Goal: Task Accomplishment & Management: Manage account settings

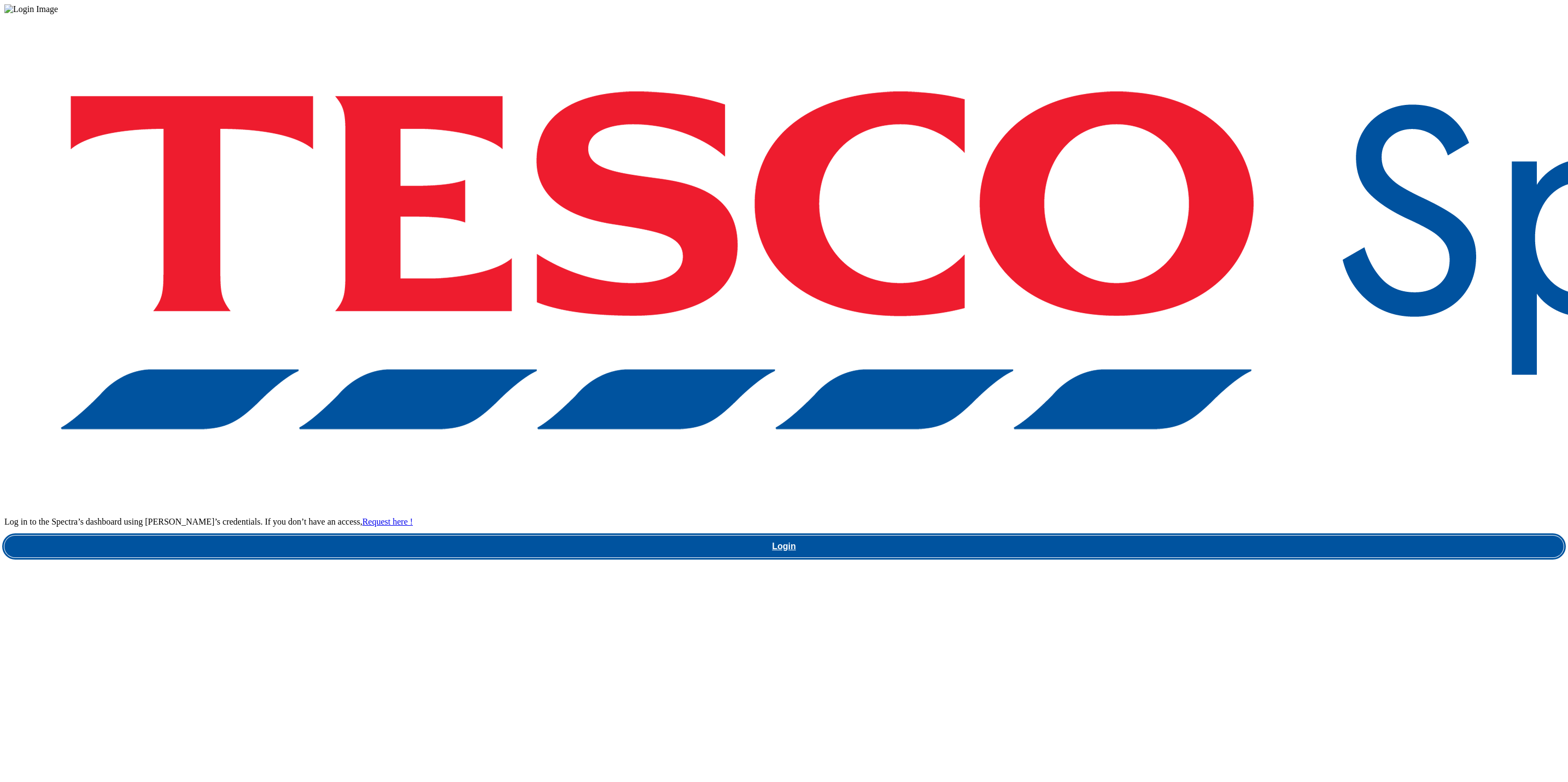
click at [1204, 536] on link "Login" at bounding box center [784, 546] width 1559 height 22
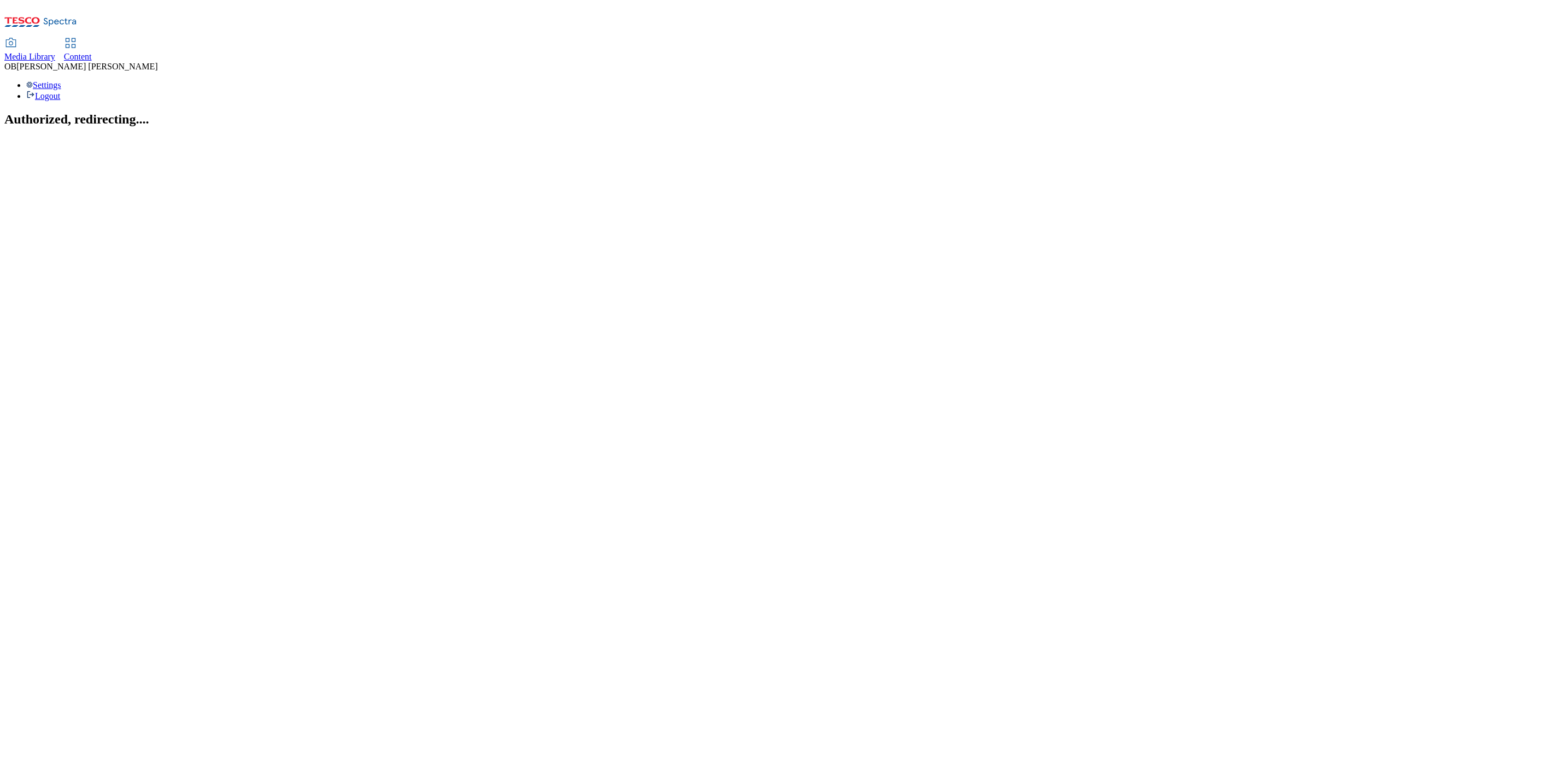
click at [92, 52] on div "Content" at bounding box center [78, 57] width 28 height 10
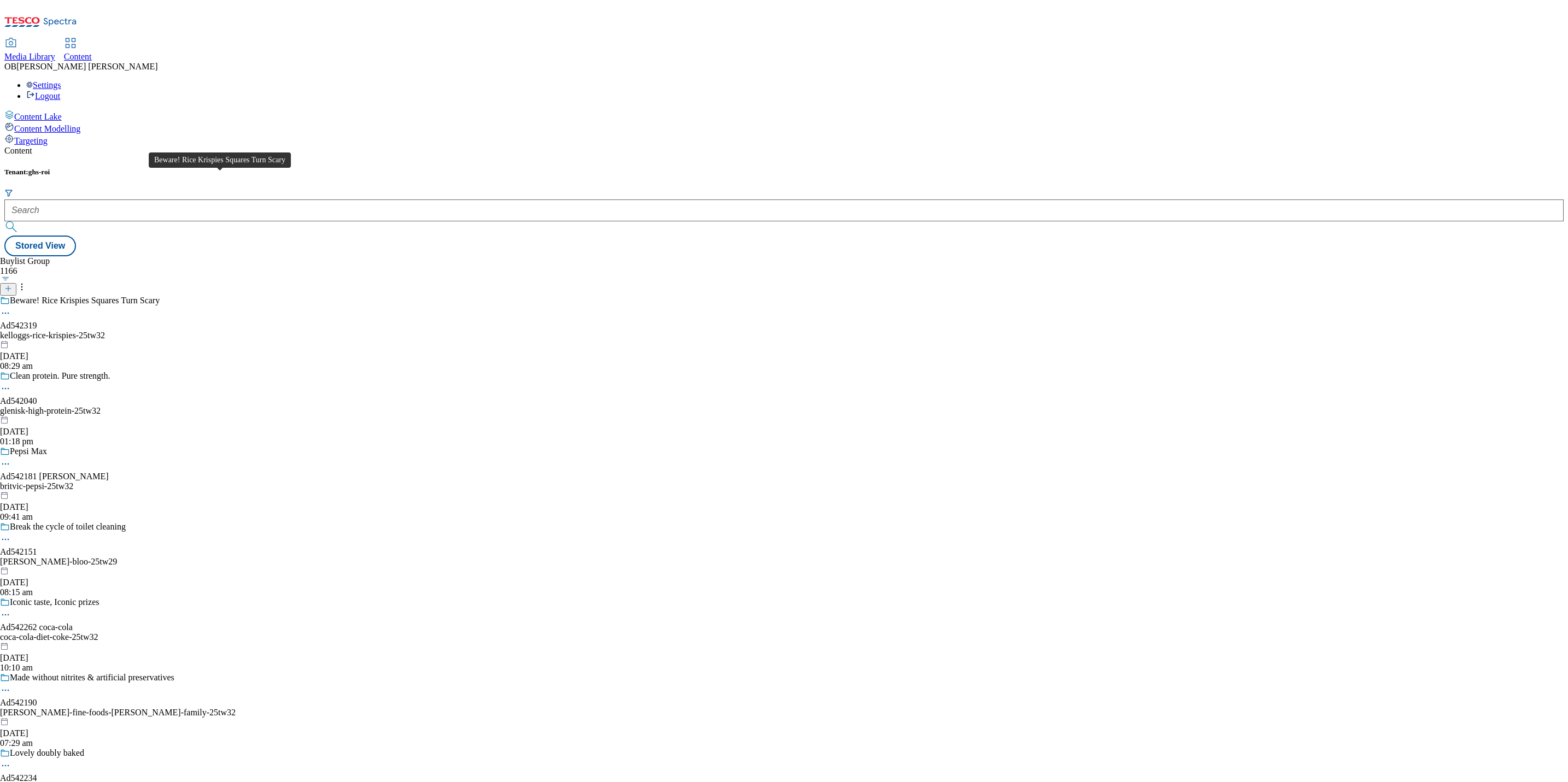
click at [159, 296] on span "Beware! Rice Krispies Squares Turn Scary" at bounding box center [85, 302] width 150 height 12
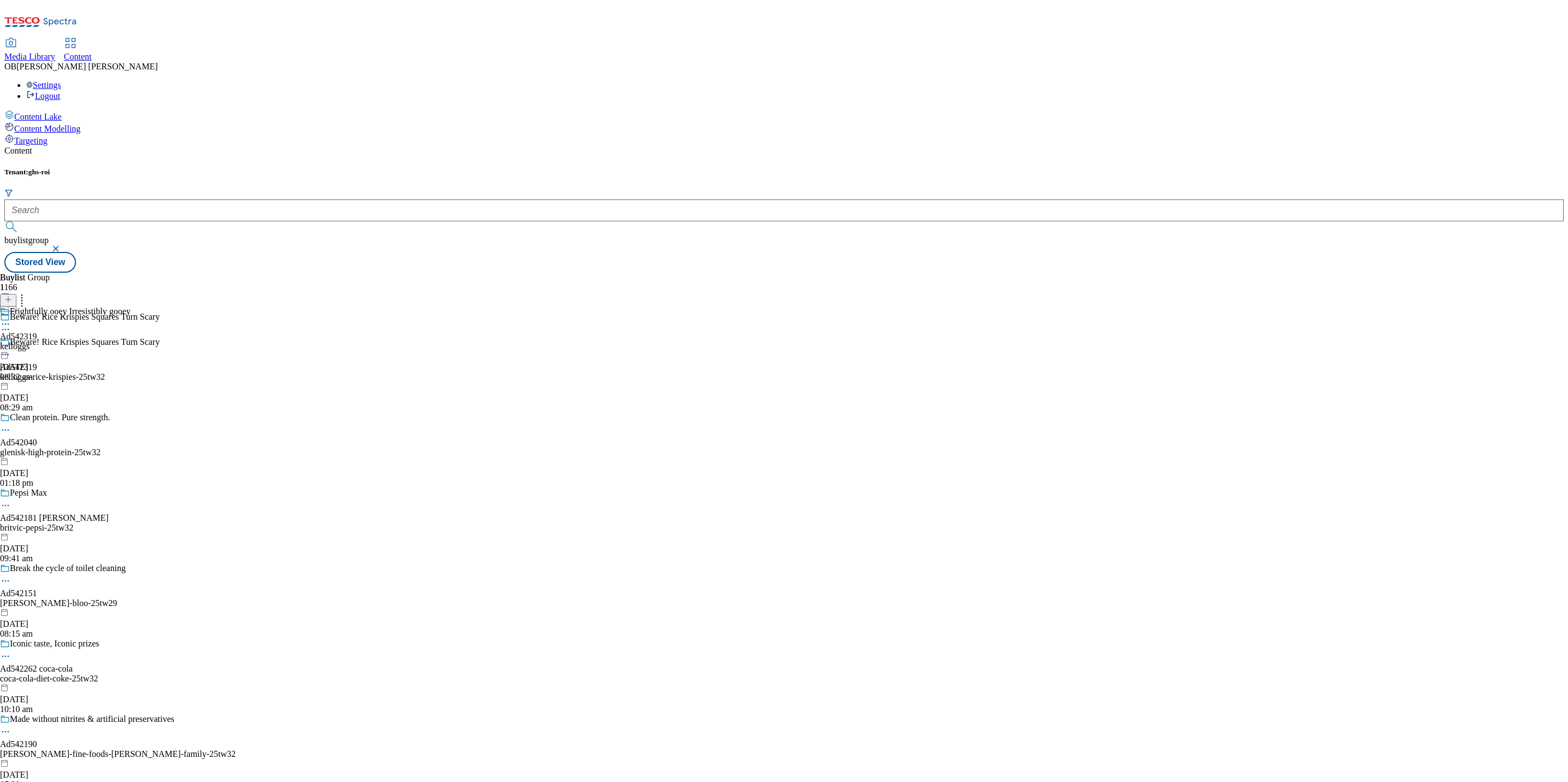
click at [12, 296] on icon at bounding box center [8, 299] width 8 height 8
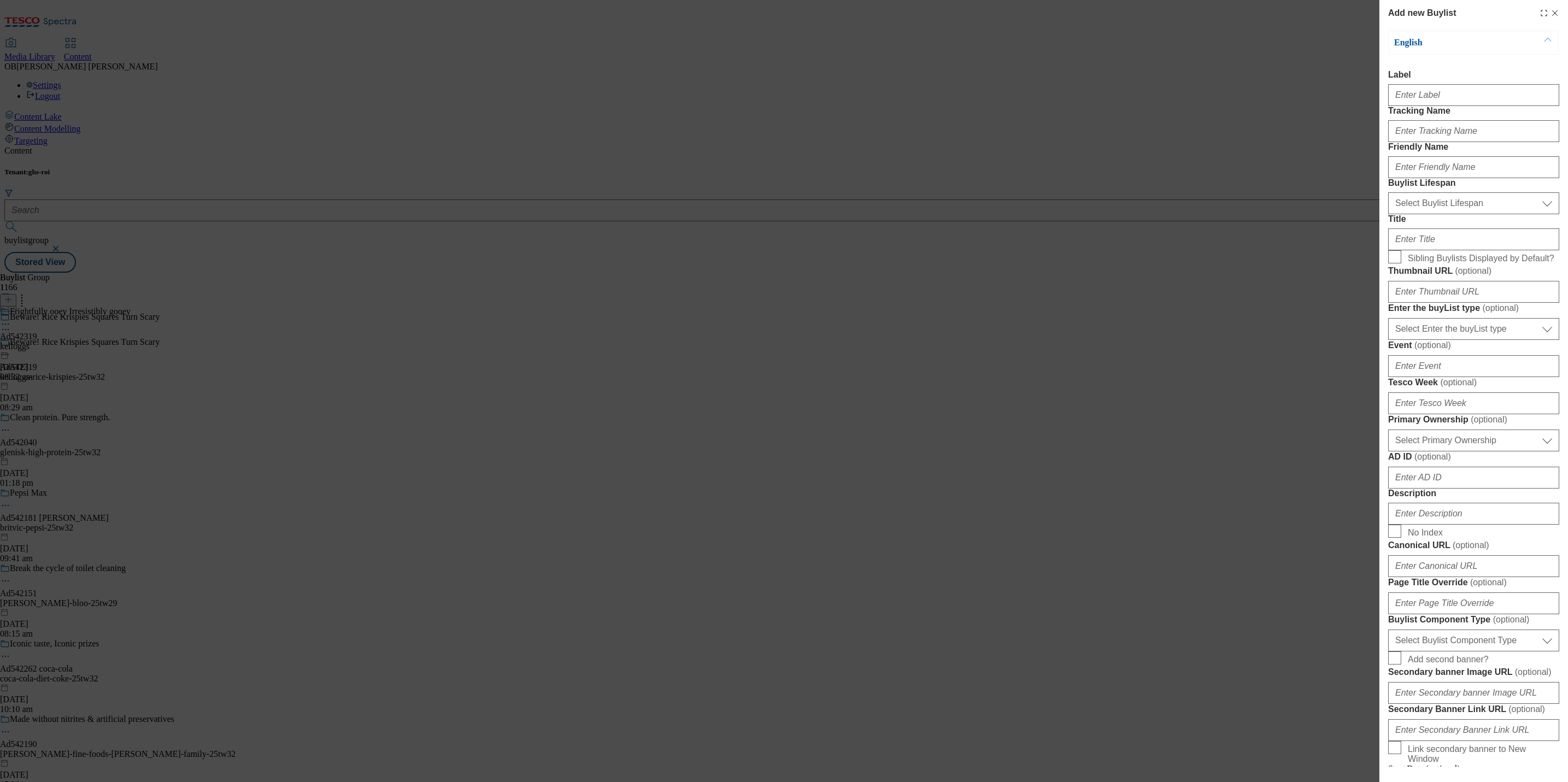
click at [1158, 194] on div "Add new Buylist English Label Tracking Name Friendly Name Buylist Lifespan Sele…" at bounding box center [784, 391] width 1568 height 782
click at [1550, 13] on icon "Modal" at bounding box center [1555, 13] width 9 height 9
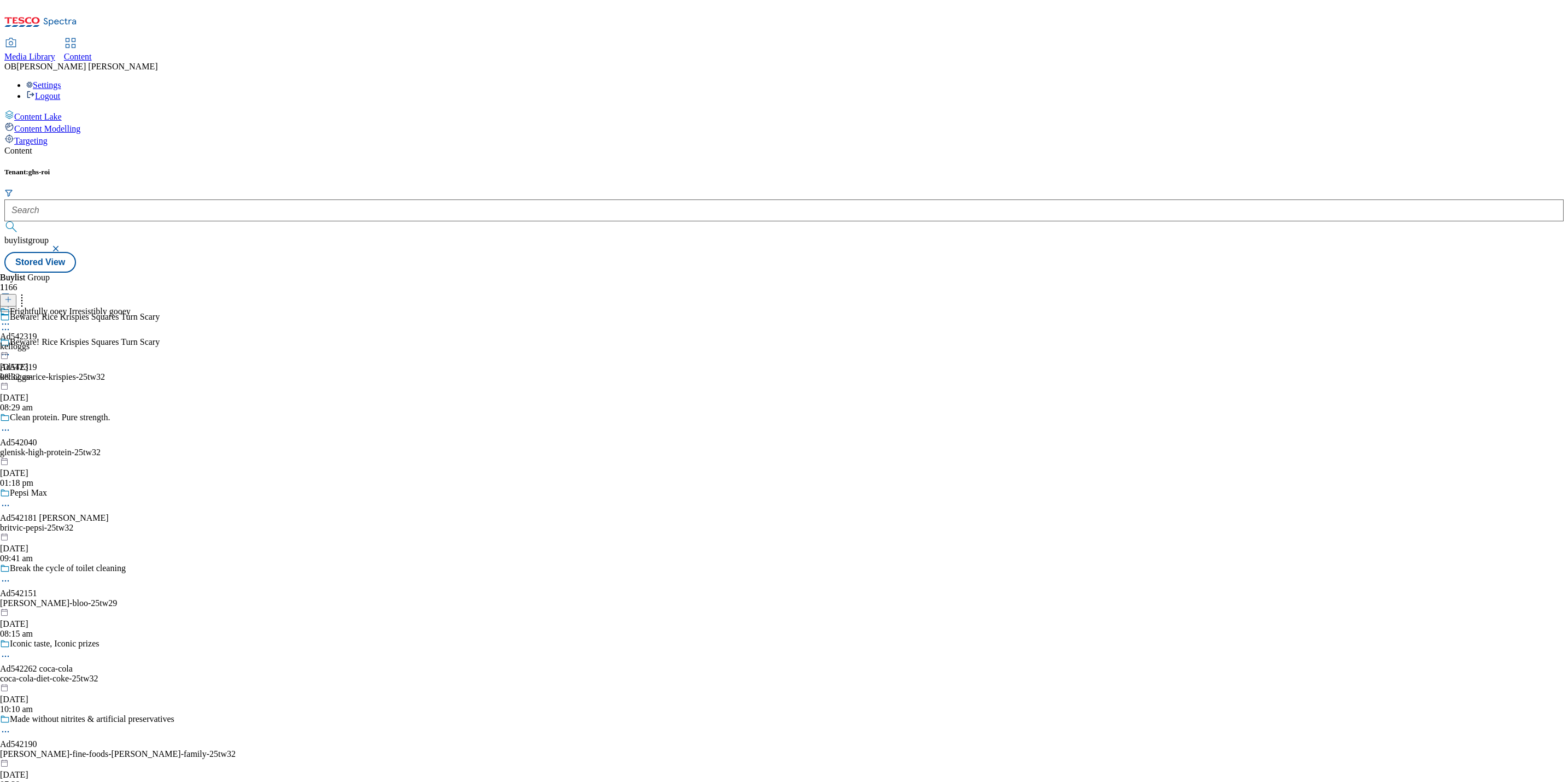
click at [131, 341] on div "kelloggs" at bounding box center [65, 346] width 131 height 10
click at [76, 341] on div "kelloggs-rice-krispies" at bounding box center [38, 346] width 76 height 10
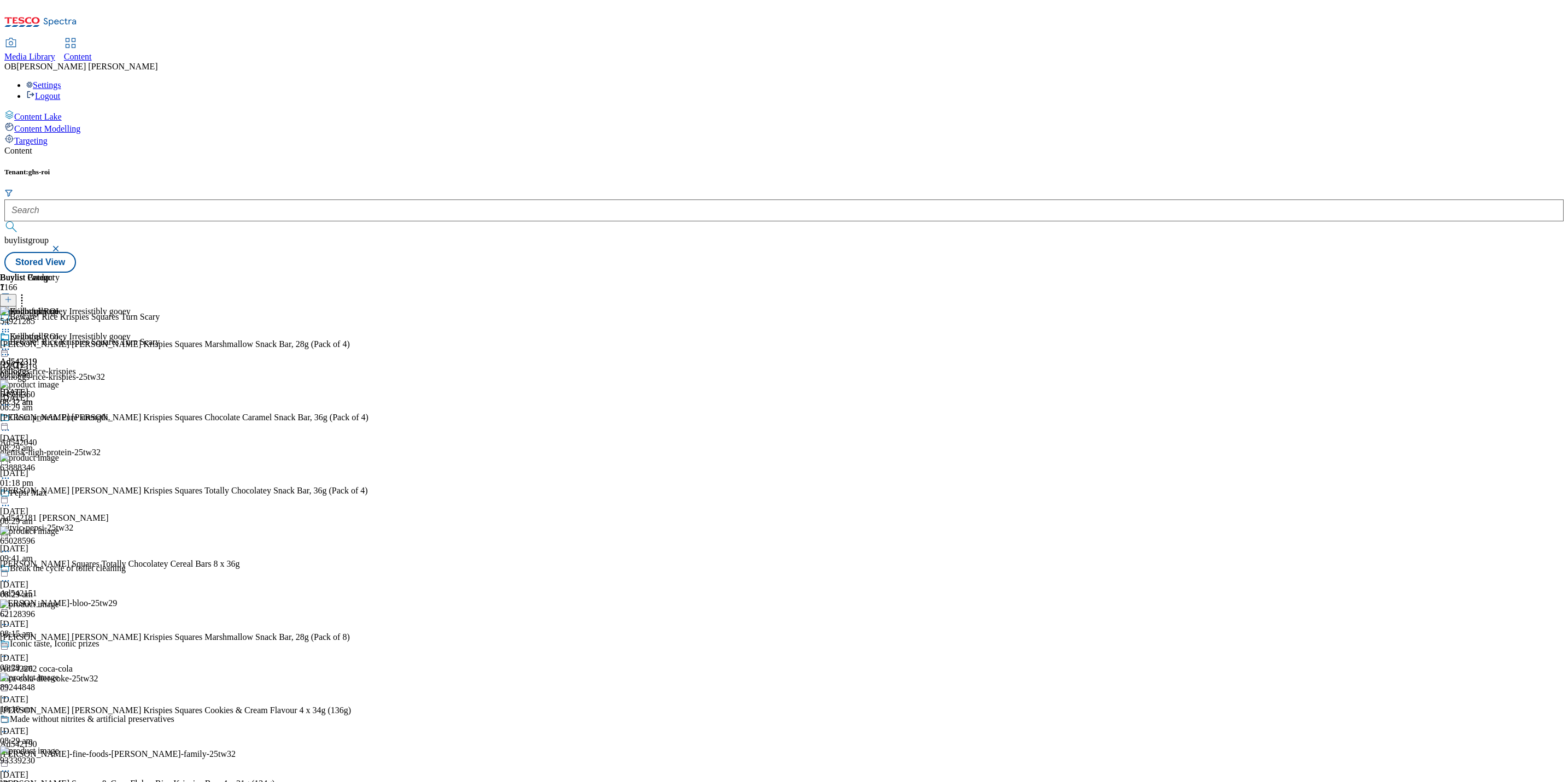
click at [11, 299] on line at bounding box center [8, 299] width 5 height 0
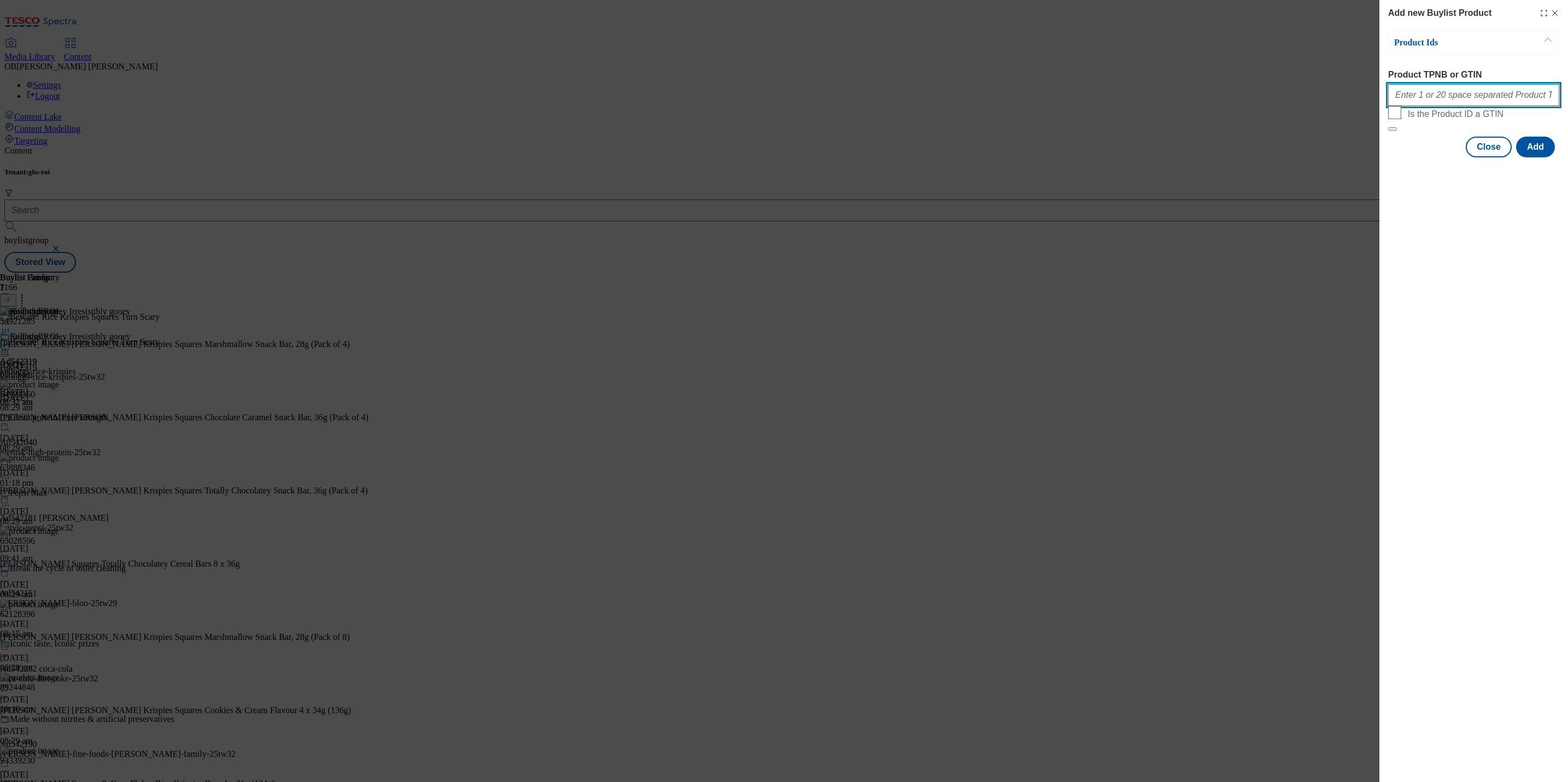
click at [1415, 99] on input "Product TPNB or GTIN" at bounding box center [1473, 95] width 171 height 22
paste input "97268497"
type input "97268497"
click at [1550, 158] on button "Add" at bounding box center [1536, 147] width 39 height 21
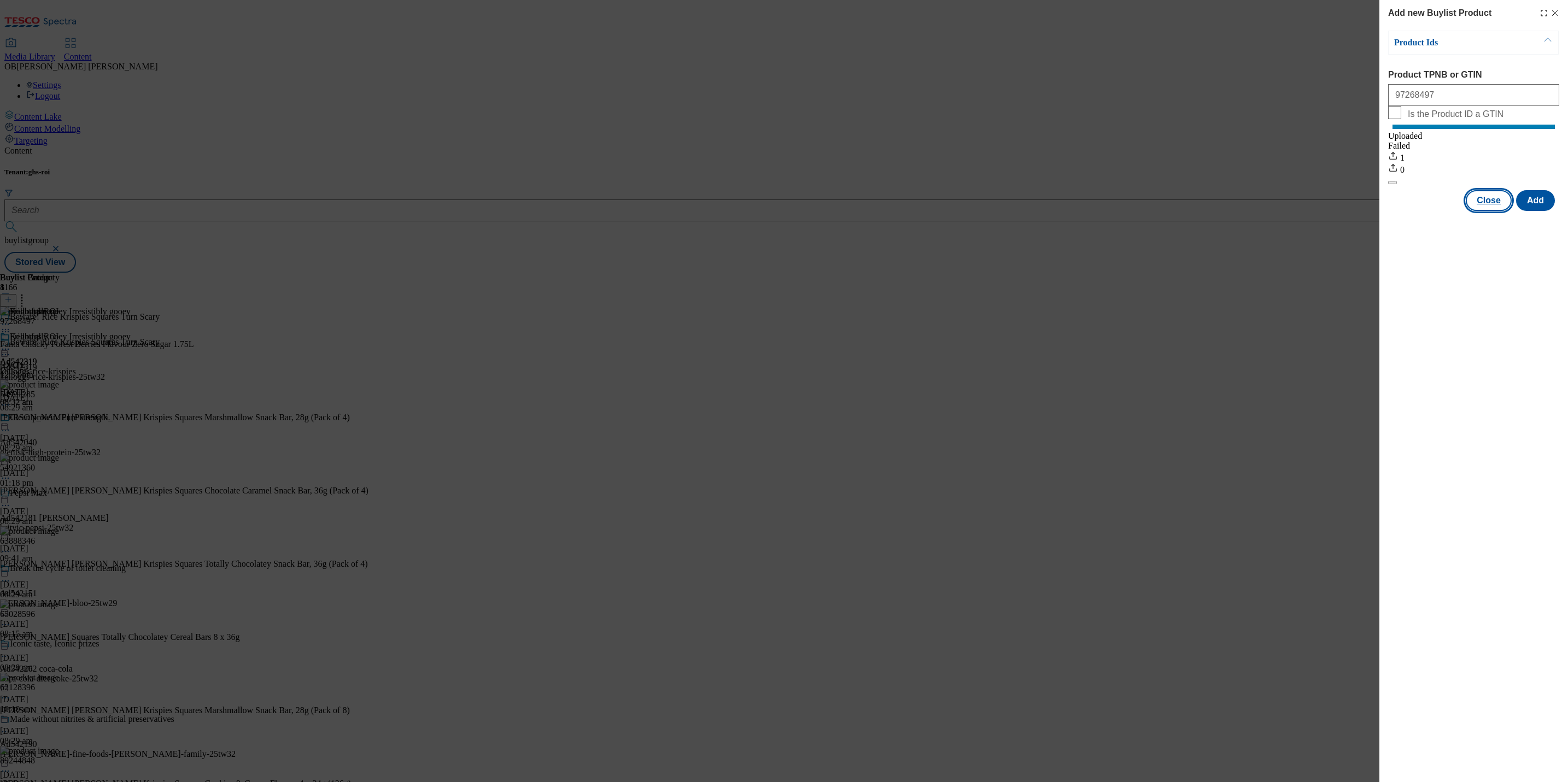
click at [1496, 211] on button "Close" at bounding box center [1488, 201] width 46 height 21
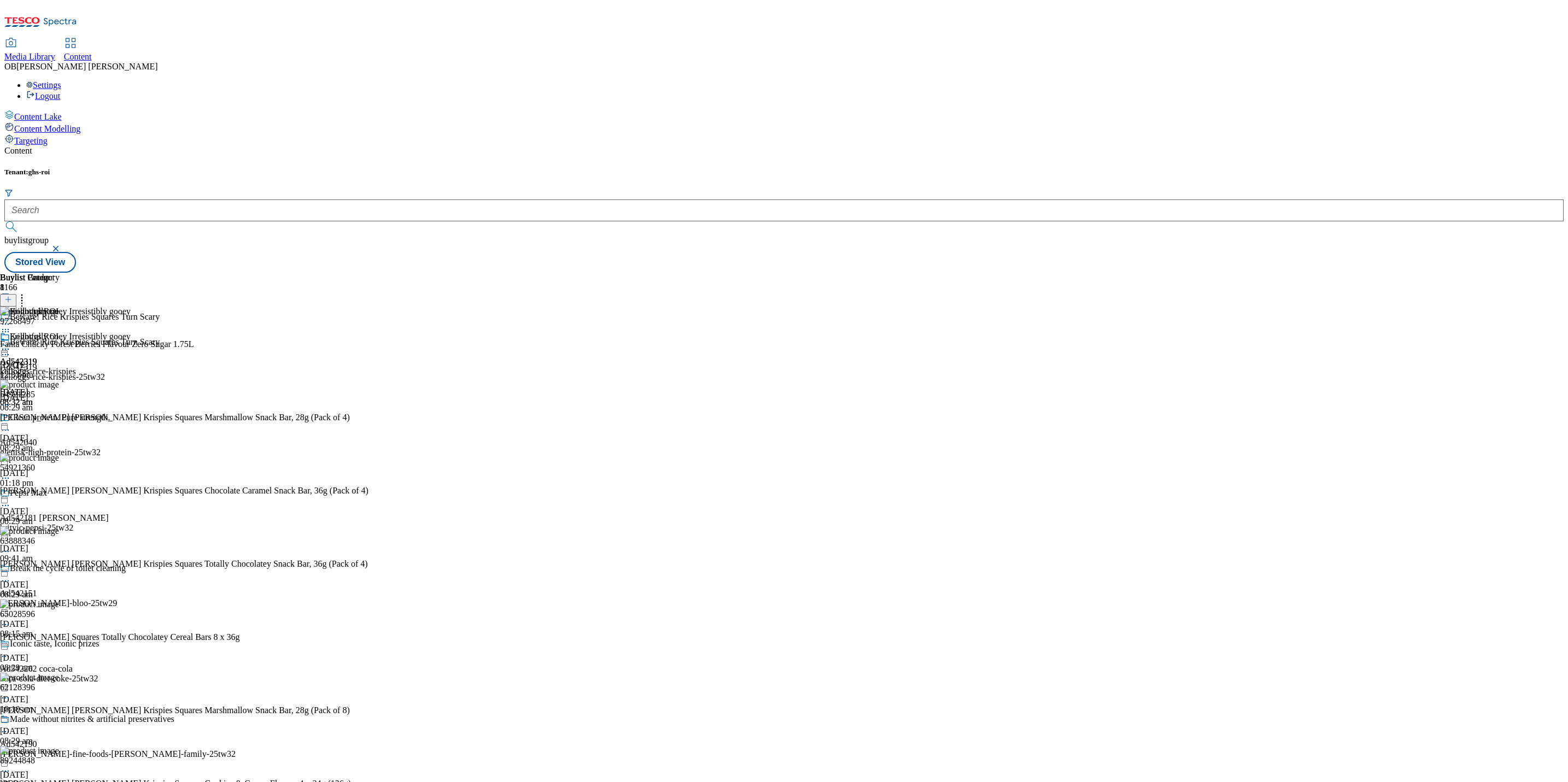
click at [11, 326] on icon at bounding box center [5, 332] width 11 height 11
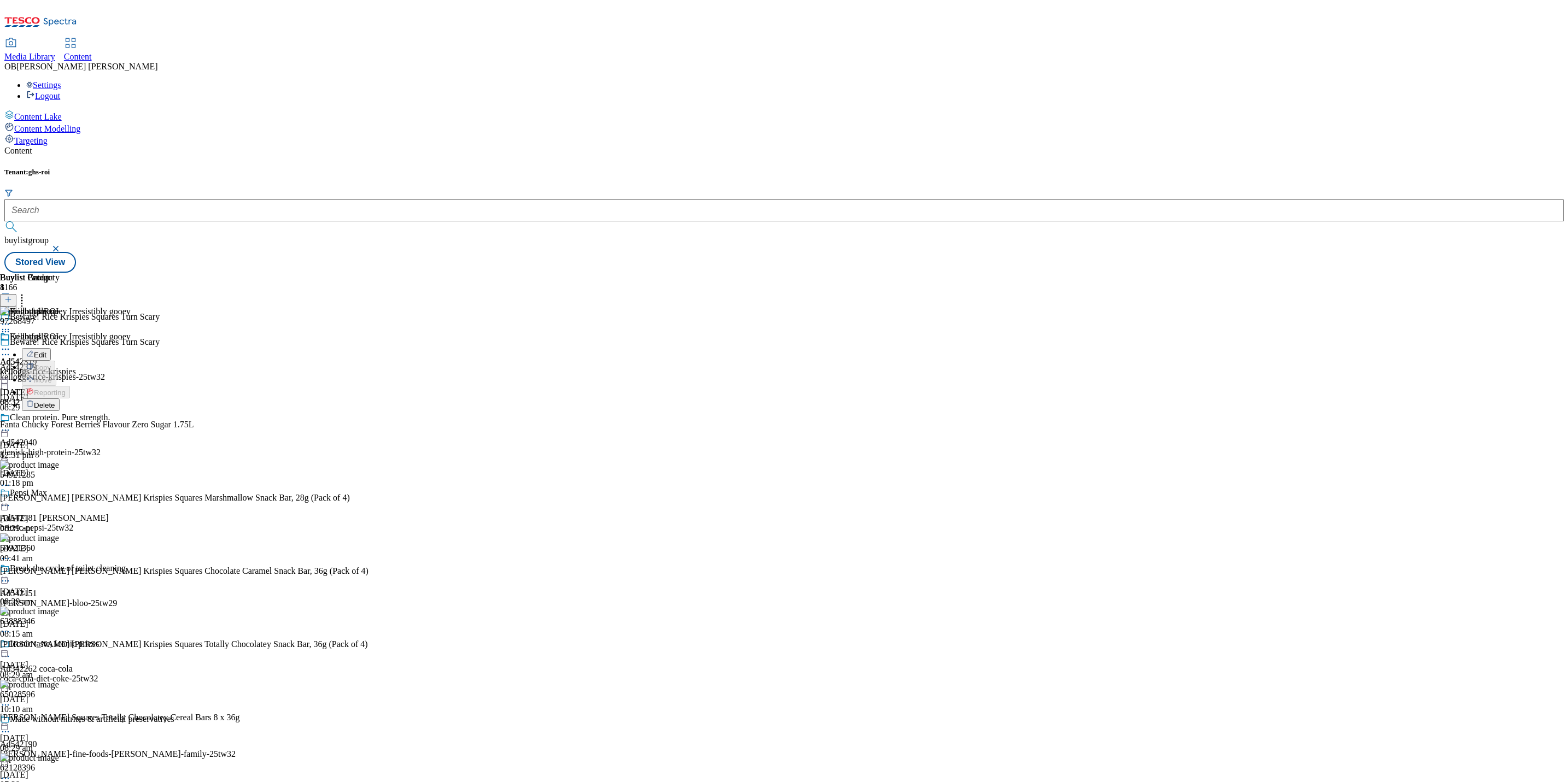
click at [55, 401] on span "Delete" at bounding box center [44, 405] width 21 height 8
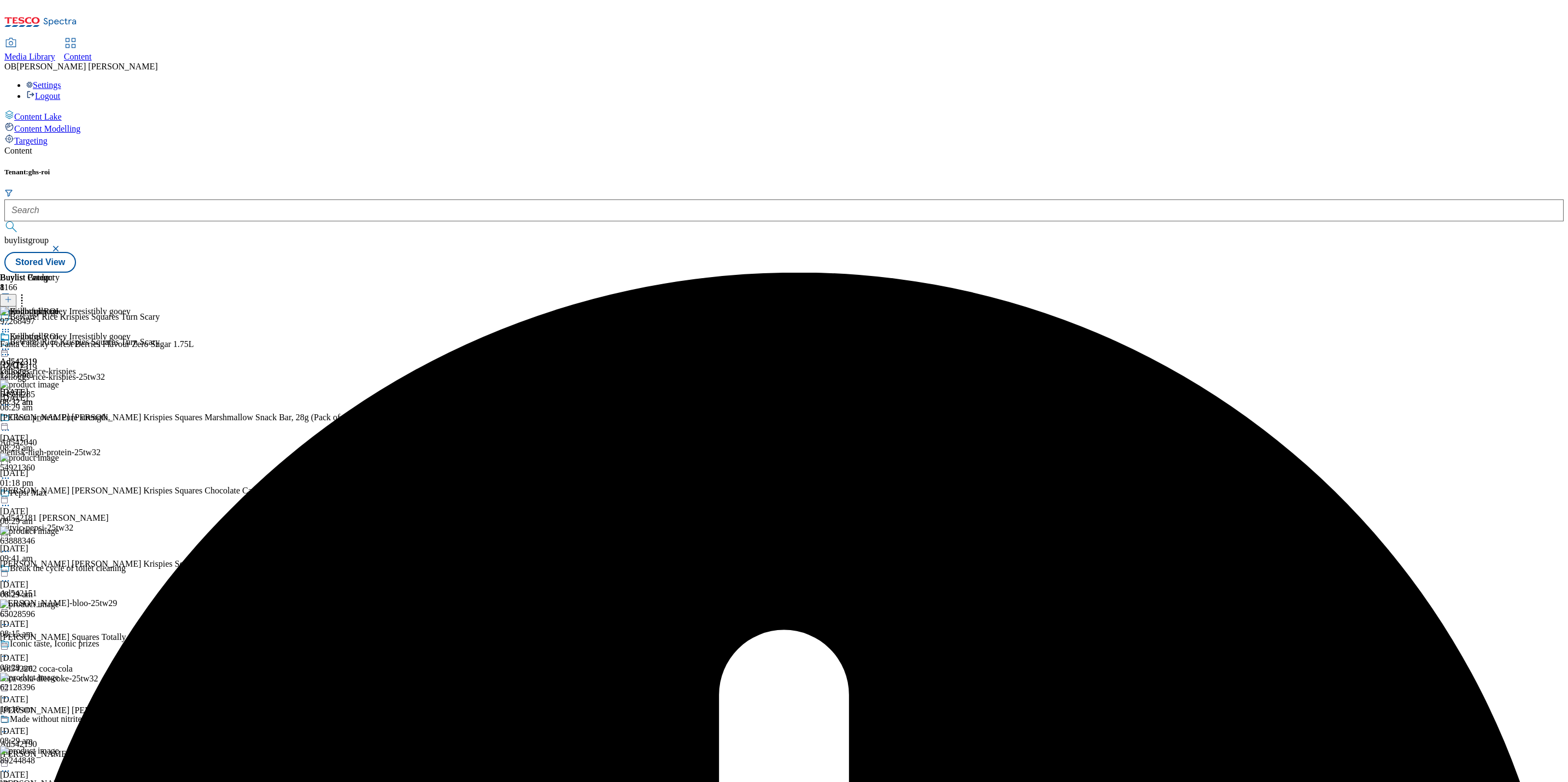
click at [11, 344] on icon at bounding box center [5, 349] width 11 height 11
click at [69, 469] on span "Un-publish" at bounding box center [51, 473] width 35 height 8
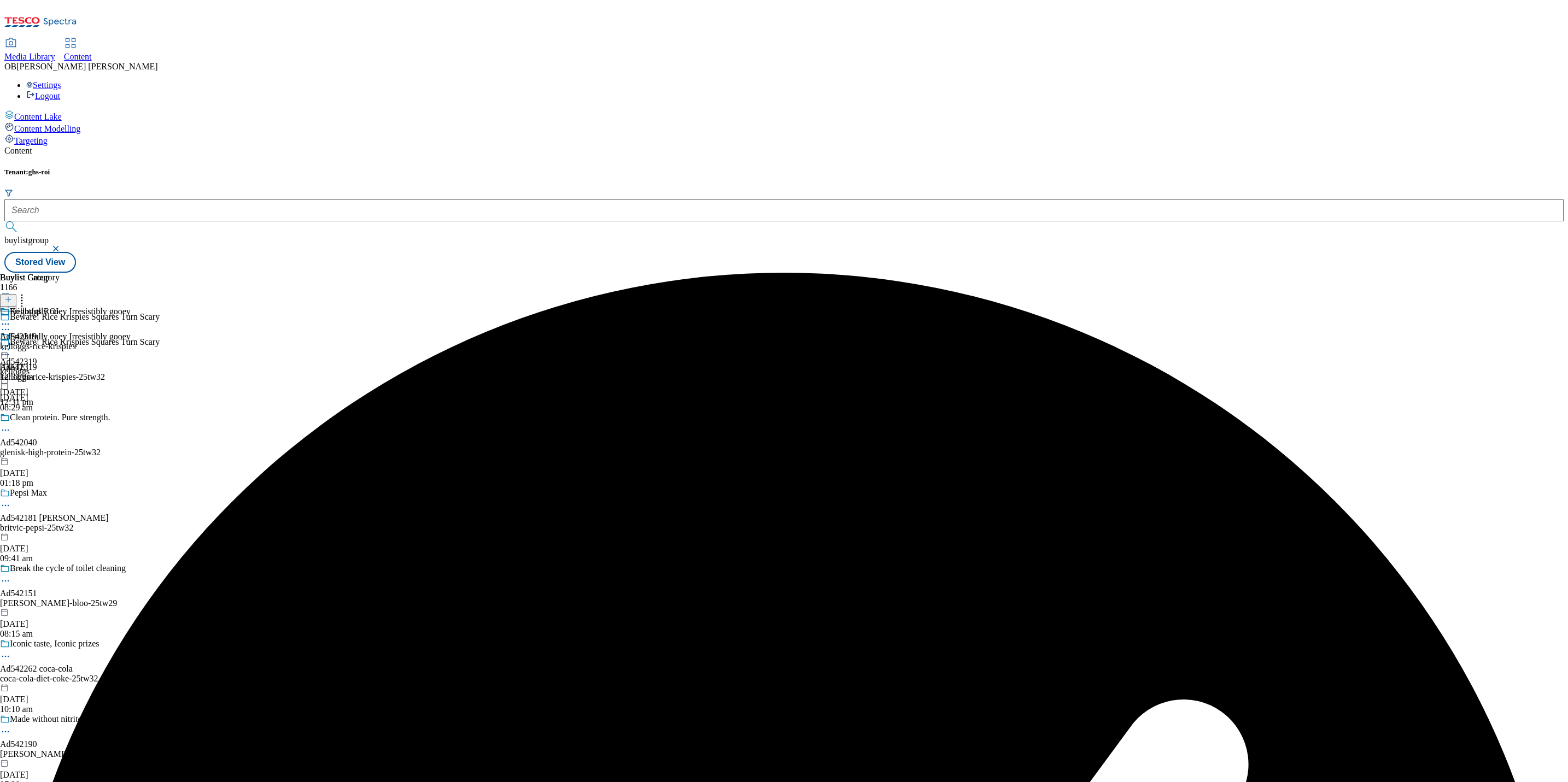
click at [76, 307] on div "Kelloggs ROI Ad542319 kelloggs-rice-krispies 17 Sept 2025 12:31 pm" at bounding box center [38, 344] width 76 height 75
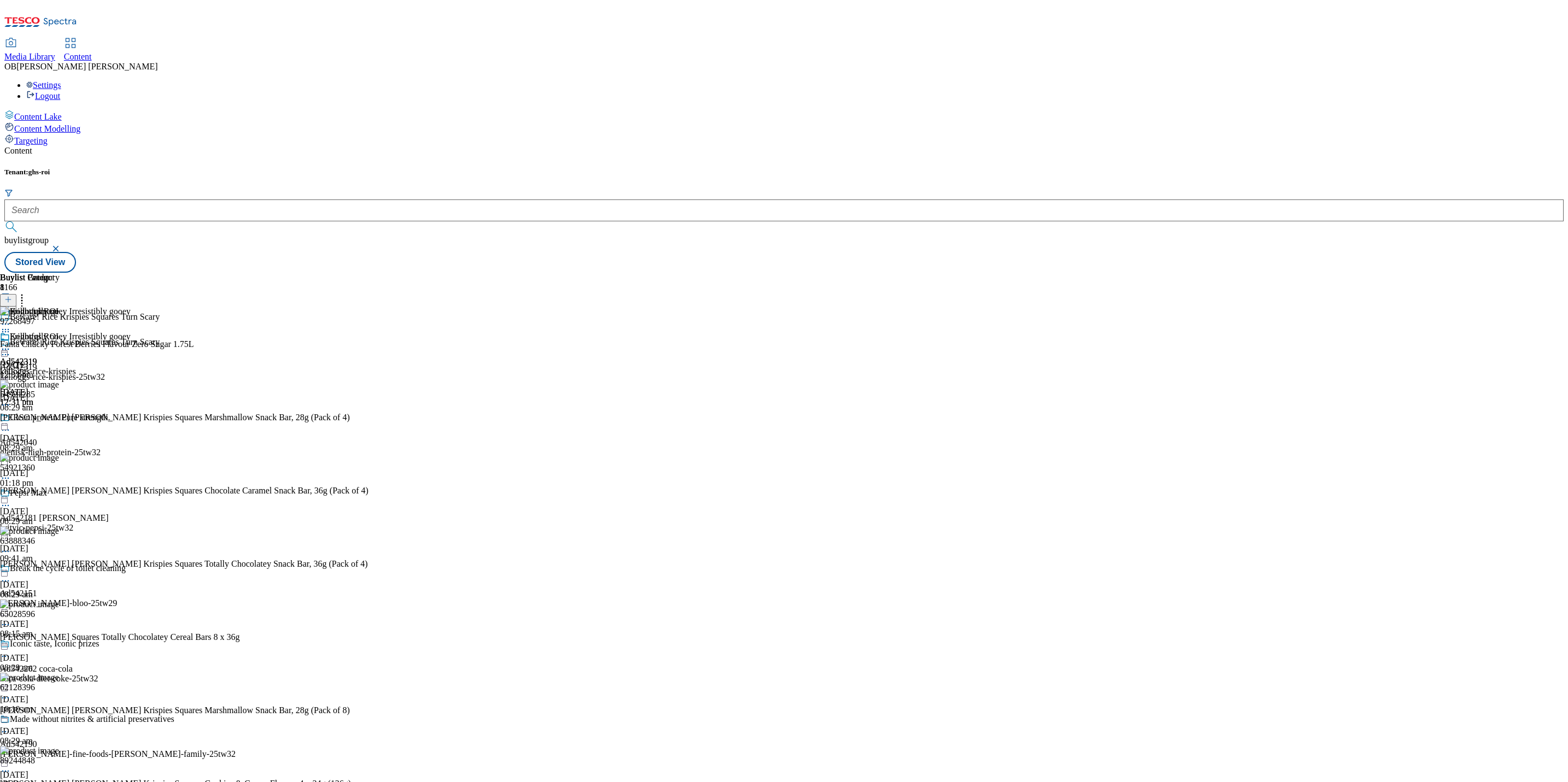
click at [11, 326] on icon at bounding box center [5, 332] width 11 height 11
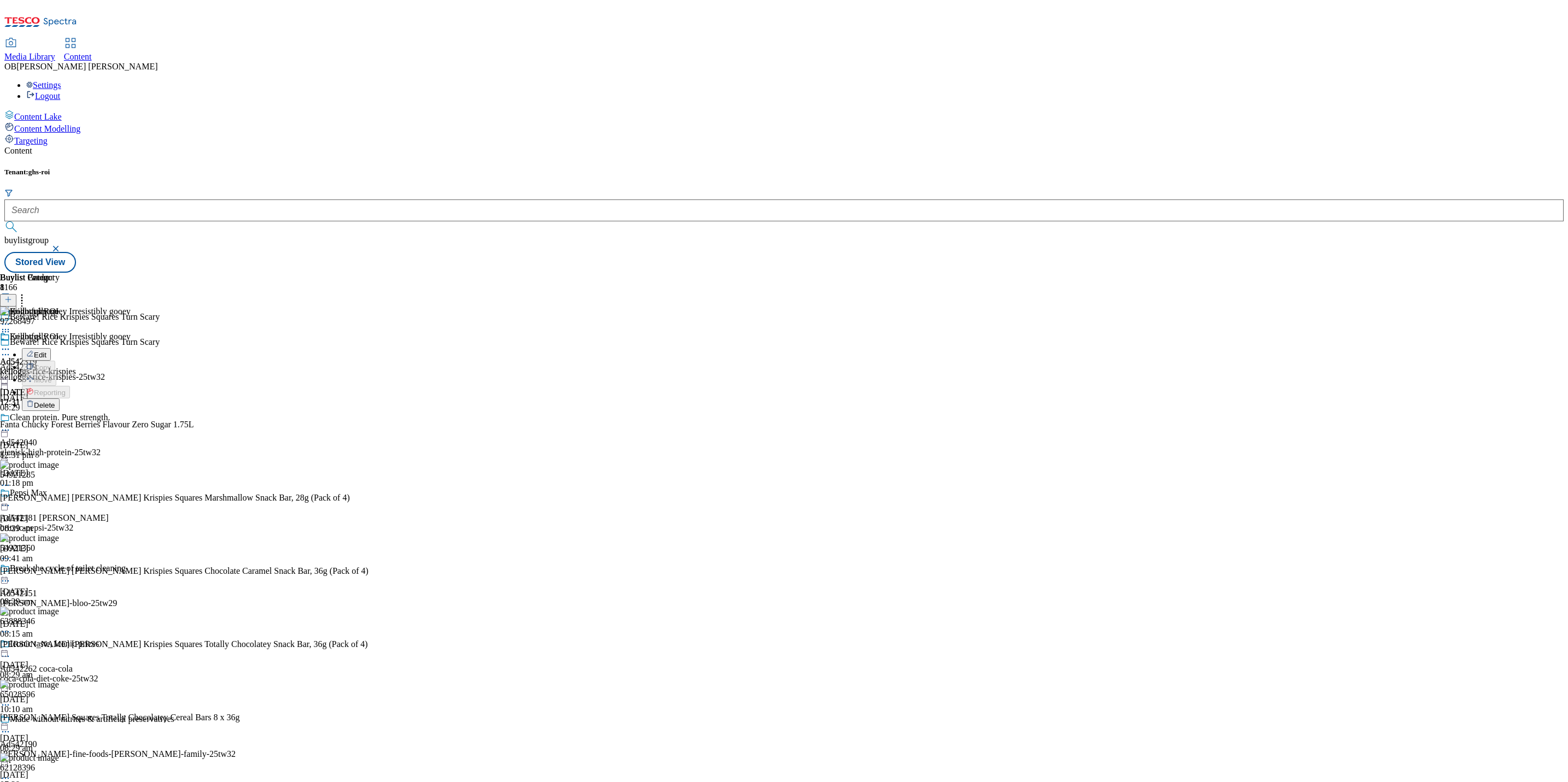
click at [60, 399] on button "Delete" at bounding box center [41, 405] width 38 height 13
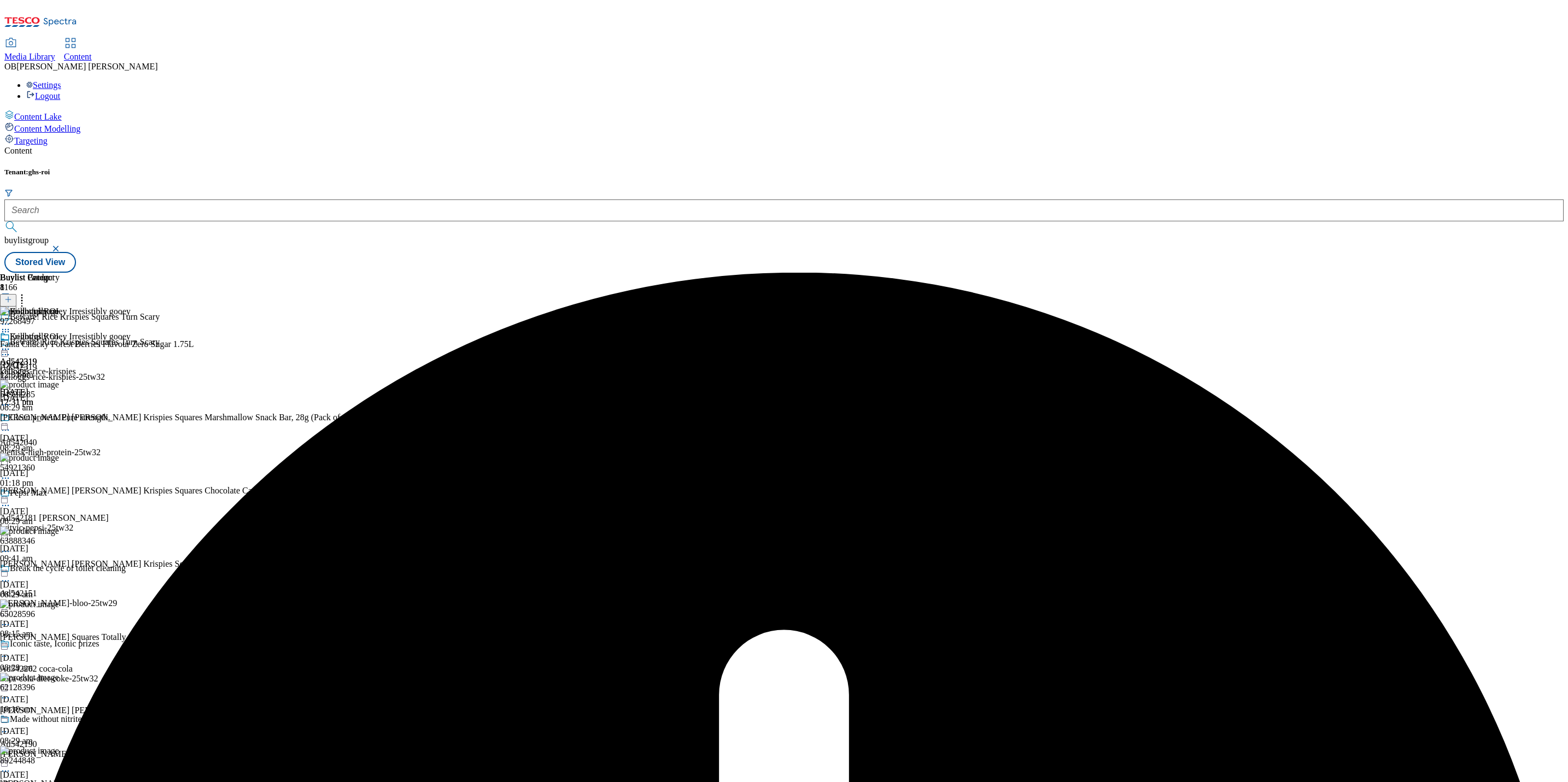
click at [11, 344] on icon at bounding box center [5, 349] width 11 height 11
click at [131, 428] on li "Un-preview" at bounding box center [76, 435] width 109 height 13
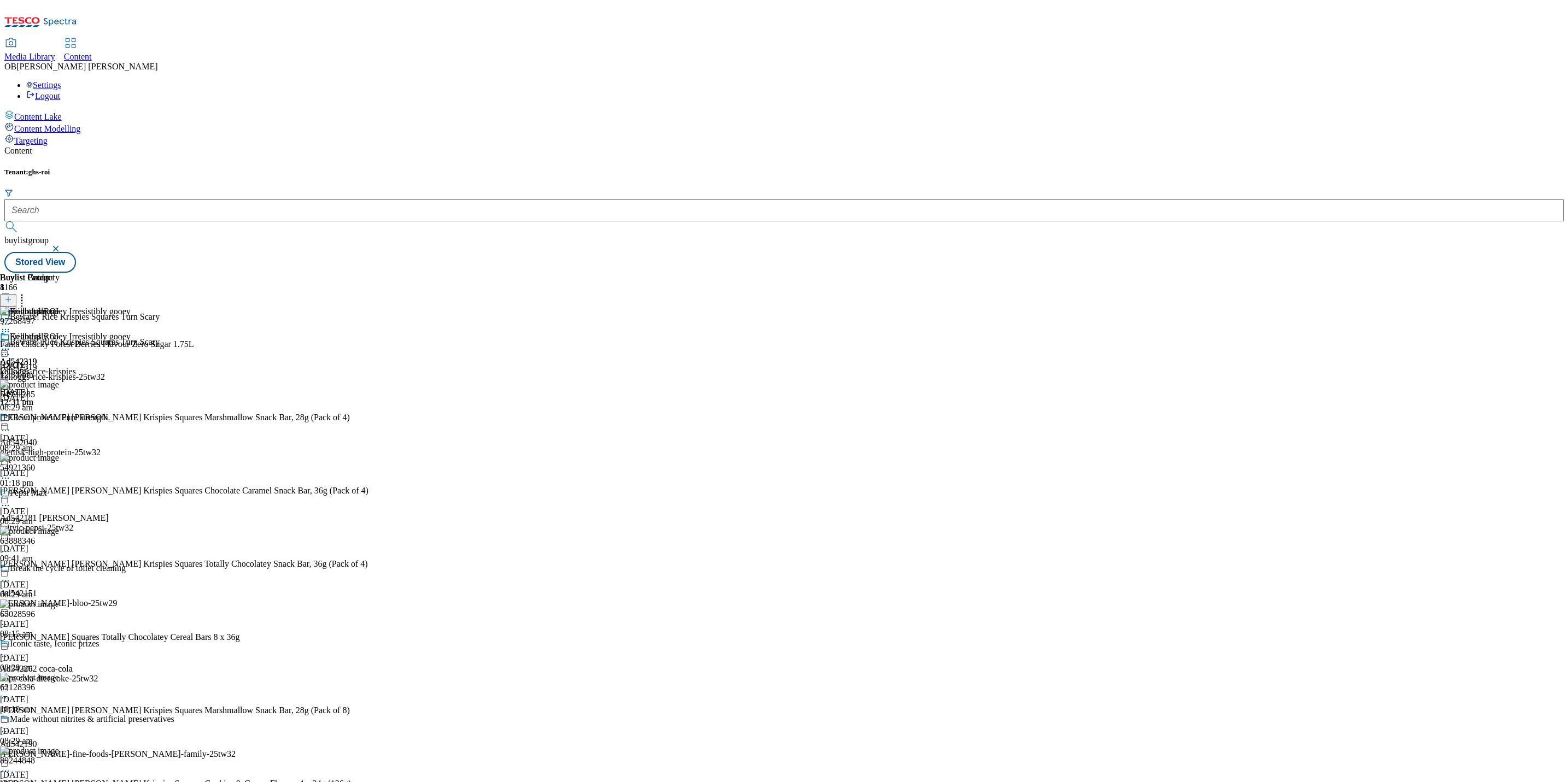
click at [11, 344] on icon at bounding box center [5, 349] width 11 height 11
click at [75, 428] on button "Un-preview" at bounding box center [48, 435] width 53 height 13
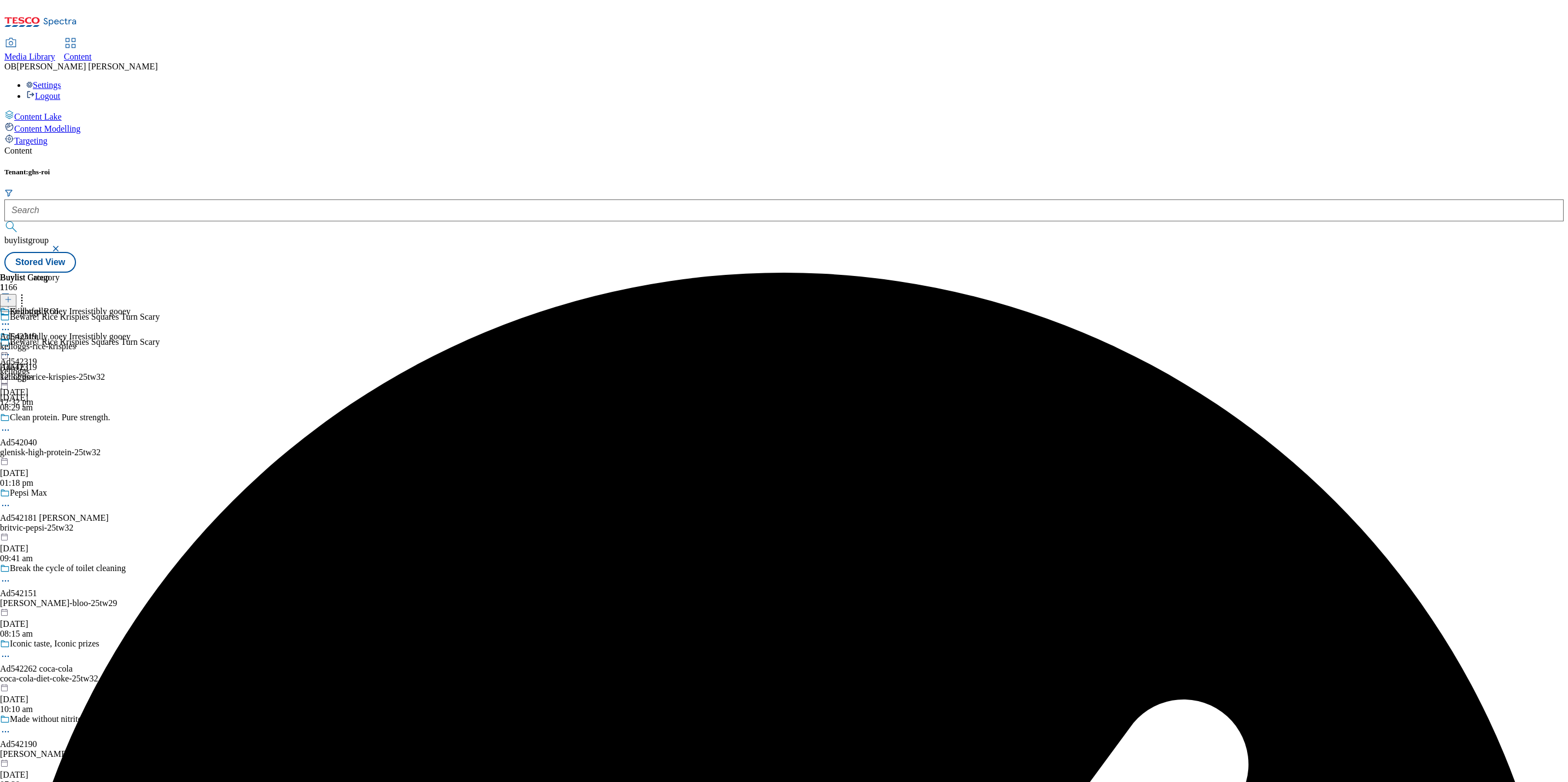
click at [76, 341] on div "kelloggs-rice-krispies" at bounding box center [38, 346] width 76 height 10
click at [76, 367] on div "kelloggs-rice-krispies" at bounding box center [38, 372] width 76 height 10
click at [131, 367] on div "kelloggs" at bounding box center [65, 372] width 131 height 10
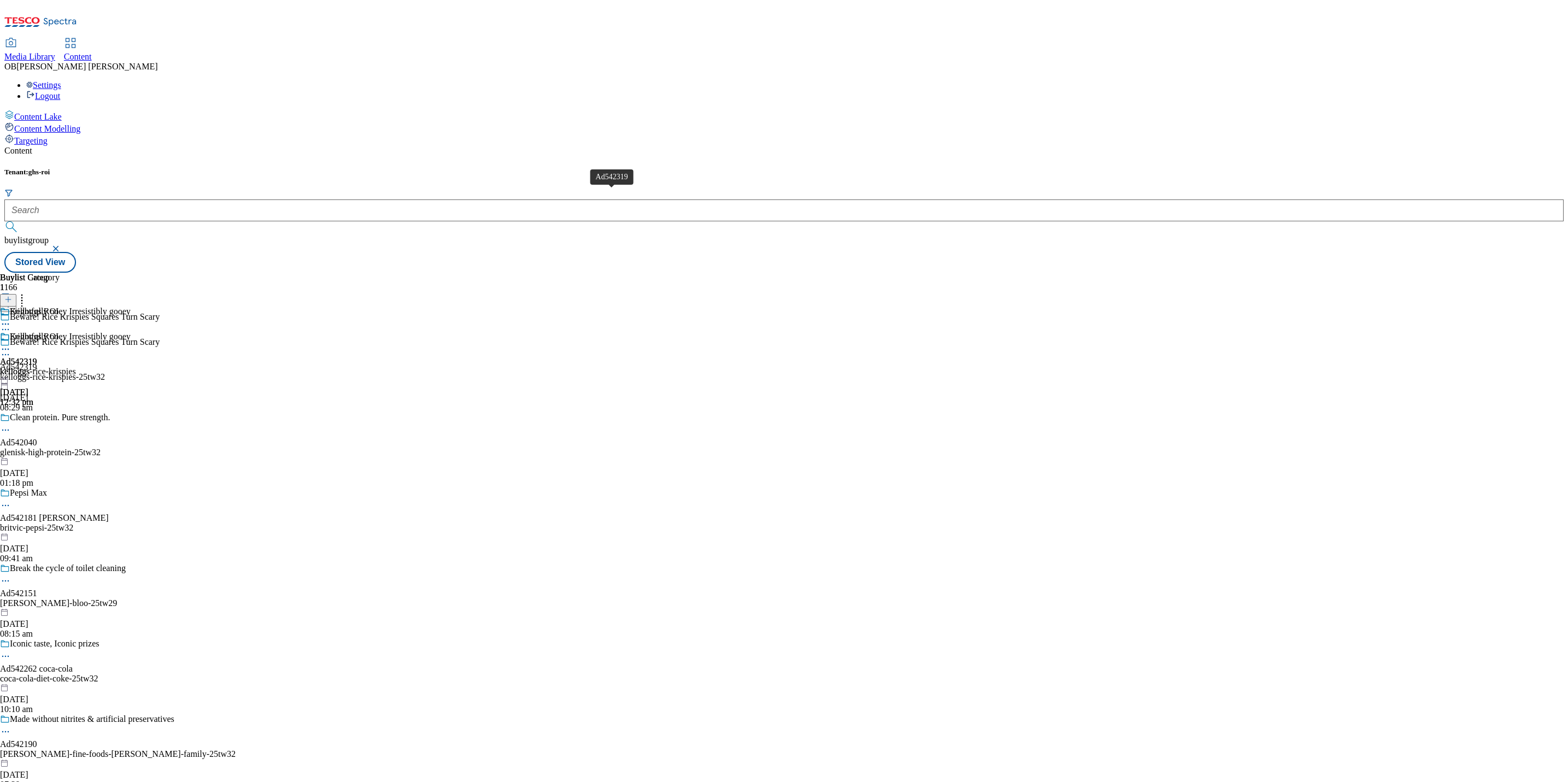
click at [37, 357] on div "Ad542319" at bounding box center [18, 362] width 37 height 10
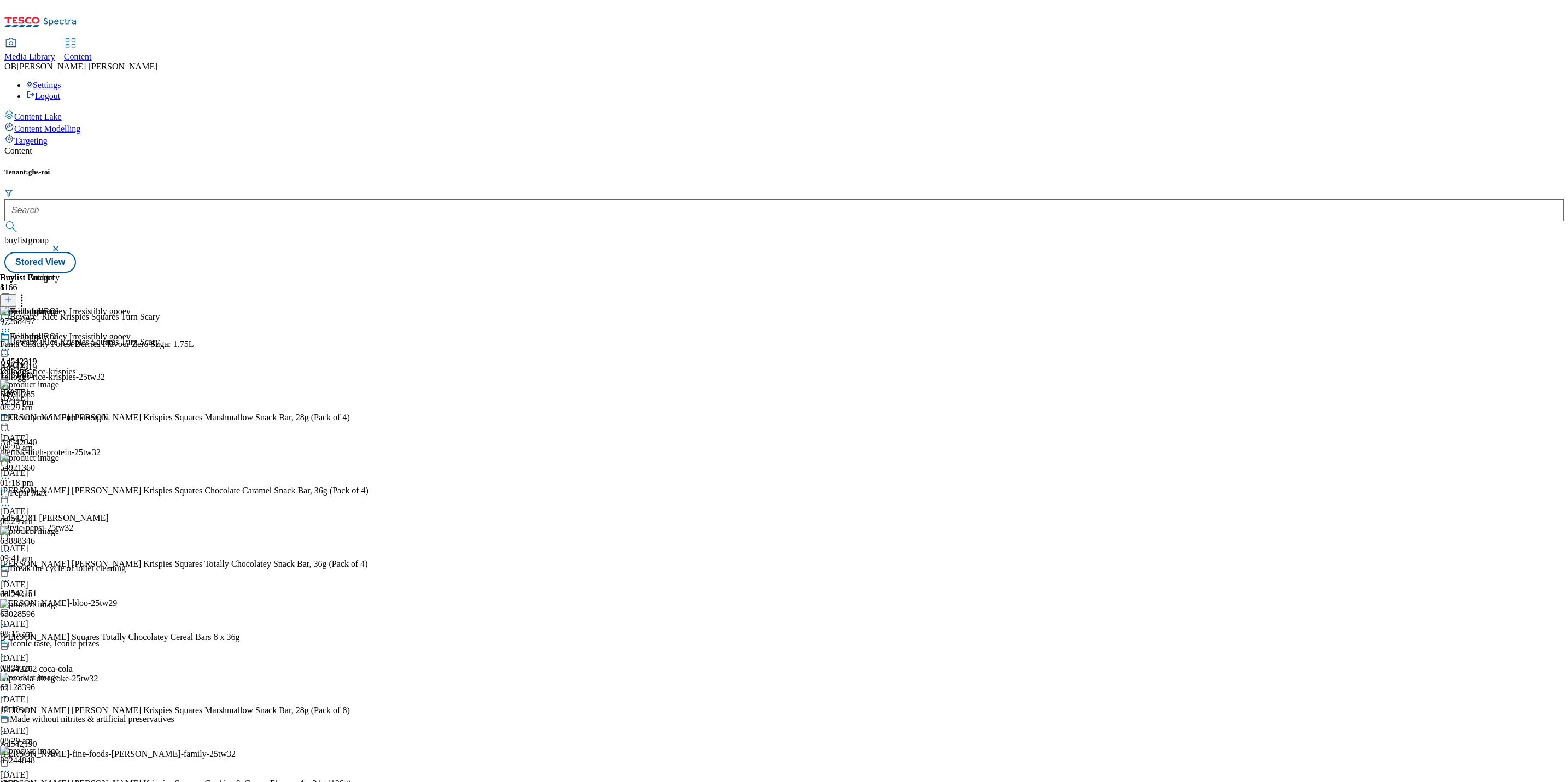
click at [76, 332] on div "Kelloggs ROI Ad542319 kelloggs-rice-krispies 17 Sept 2025 12:32 pm" at bounding box center [38, 369] width 76 height 75
click at [11, 326] on icon at bounding box center [5, 332] width 11 height 11
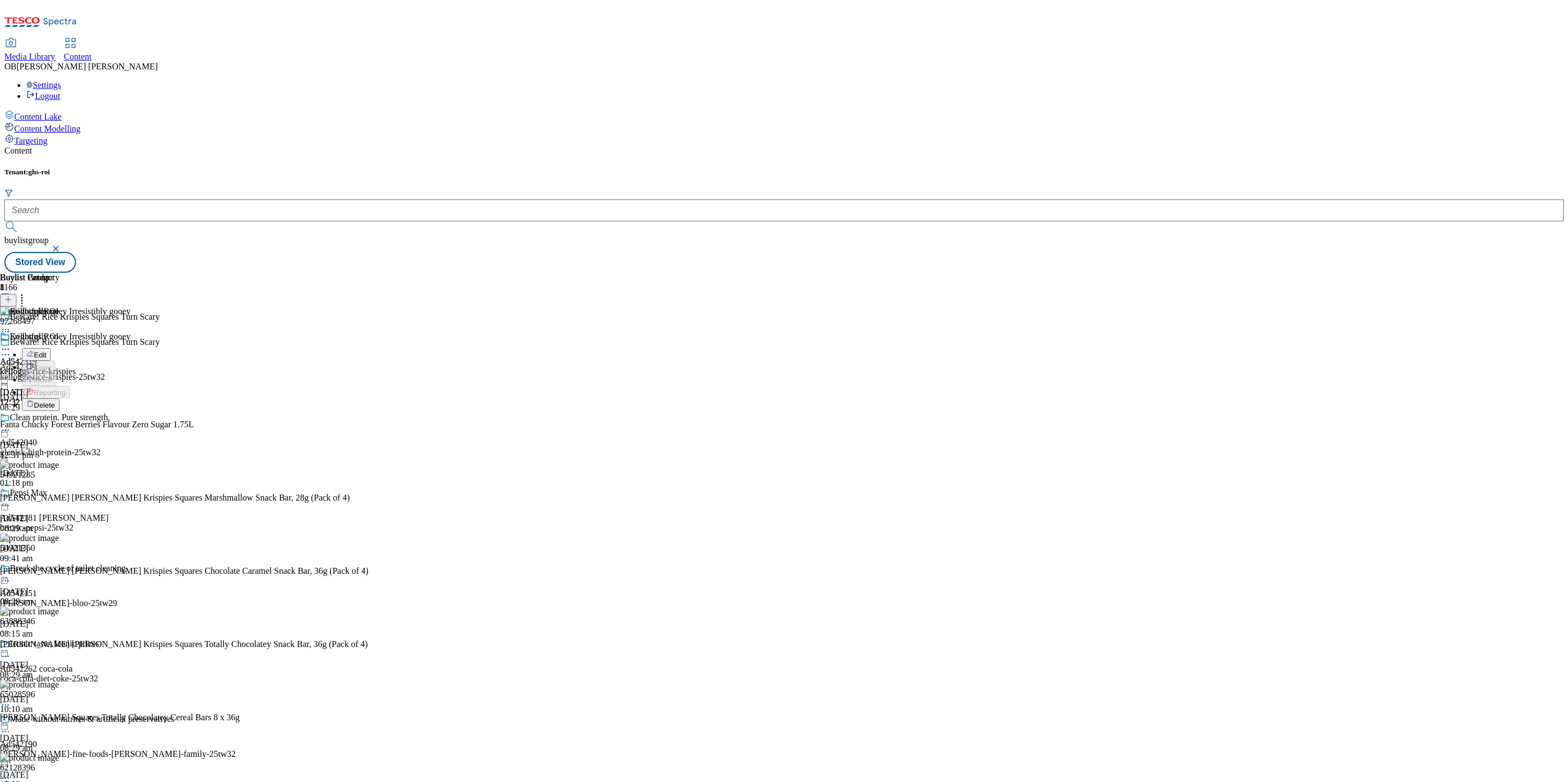
click at [55, 401] on span "Delete" at bounding box center [44, 405] width 21 height 8
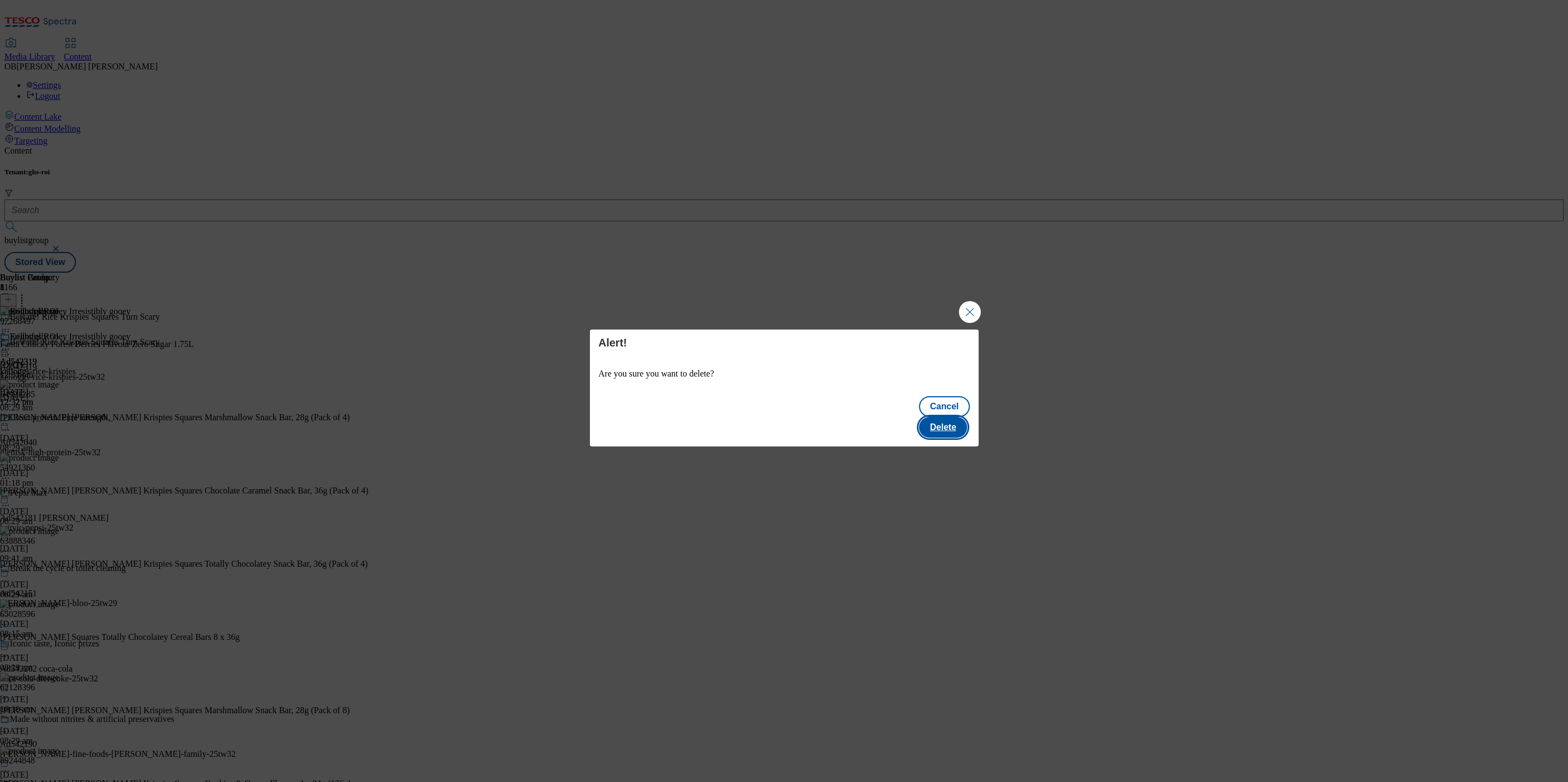
click at [959, 417] on button "Delete" at bounding box center [943, 427] width 48 height 21
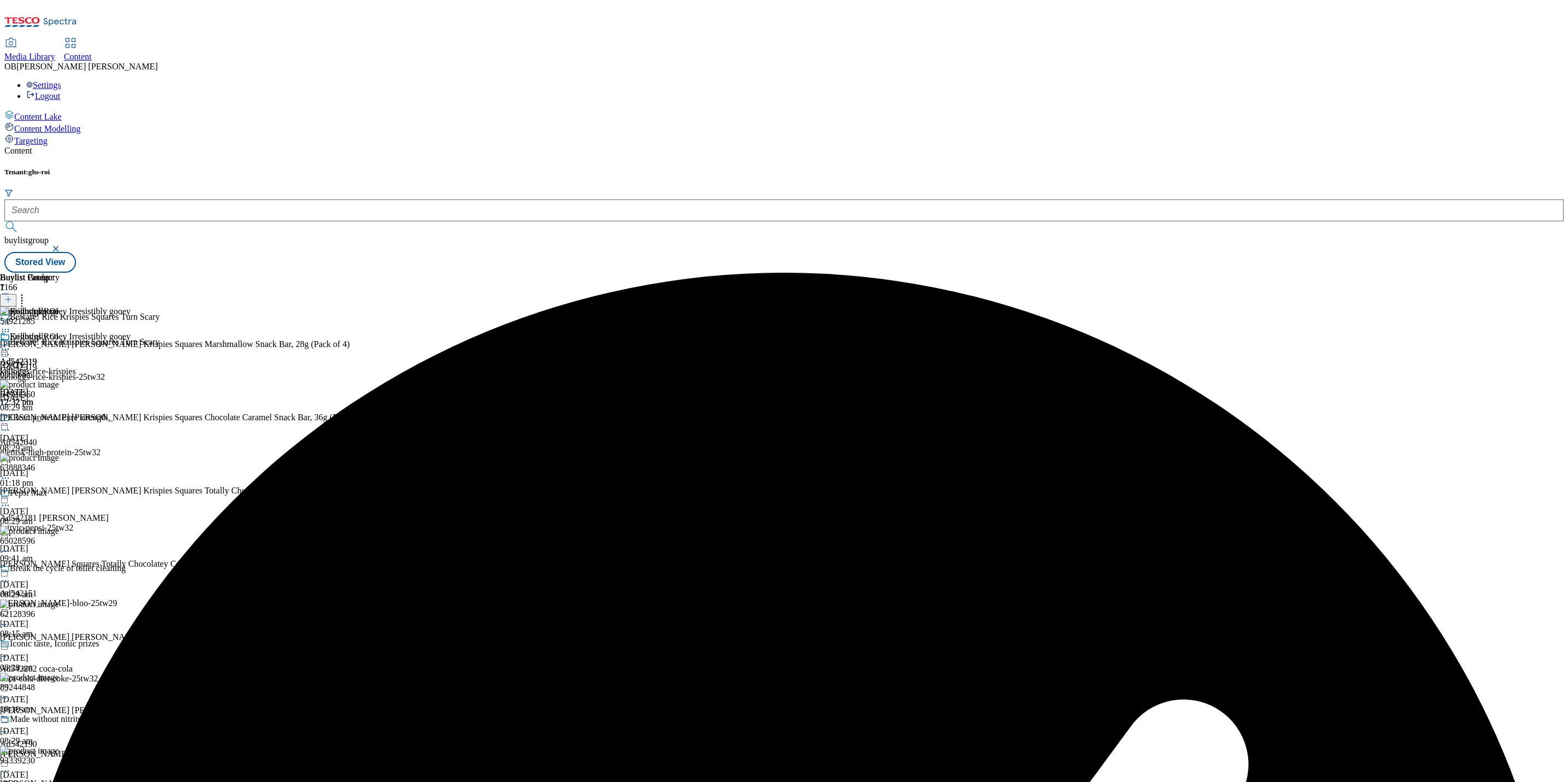
scroll to position [447, 0]
click at [11, 344] on icon at bounding box center [5, 349] width 11 height 11
click at [60, 419] on span "Preview" at bounding box center [47, 422] width 26 height 8
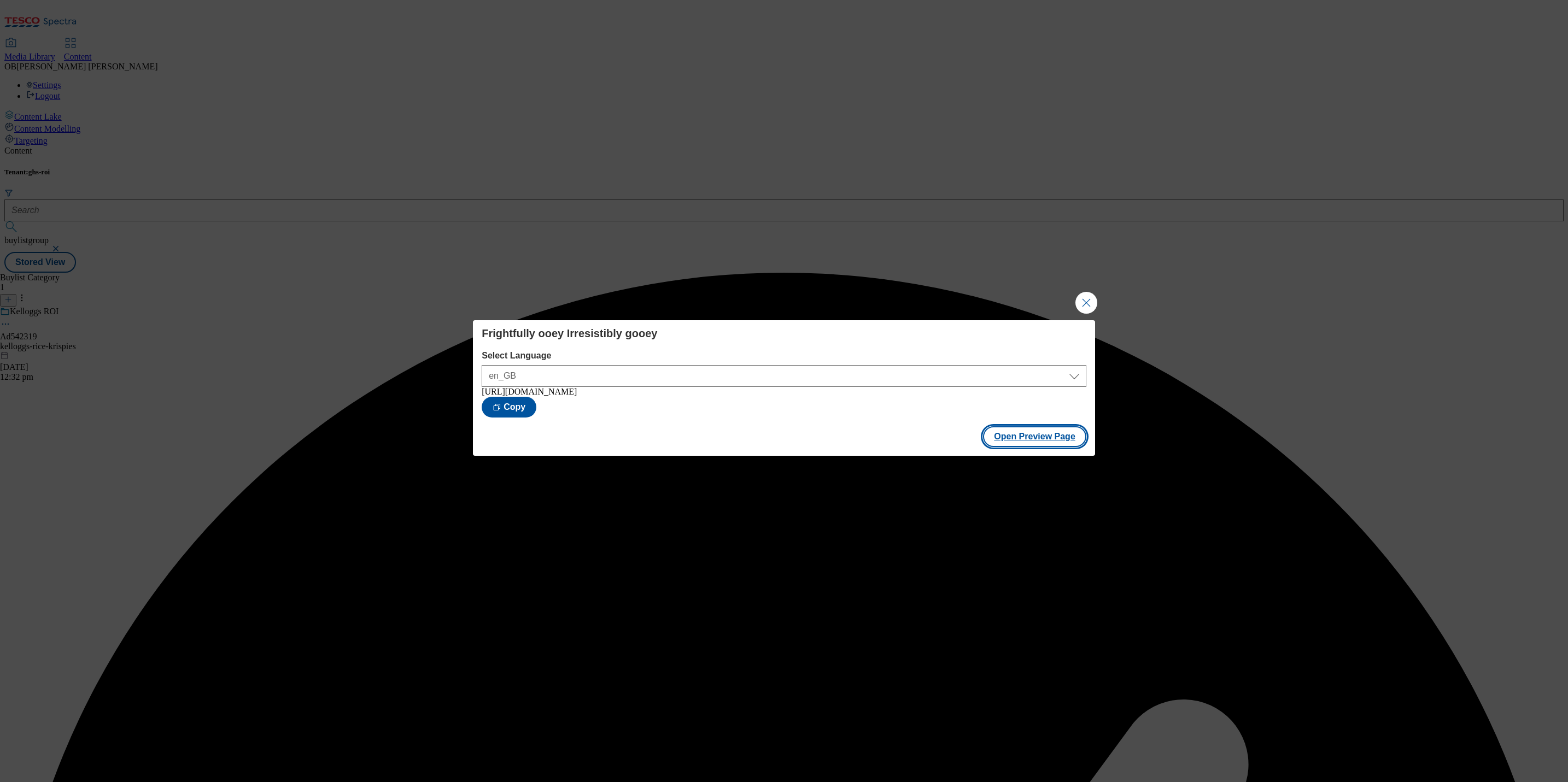
click at [991, 437] on button "Open Preview Page" at bounding box center [1035, 437] width 103 height 21
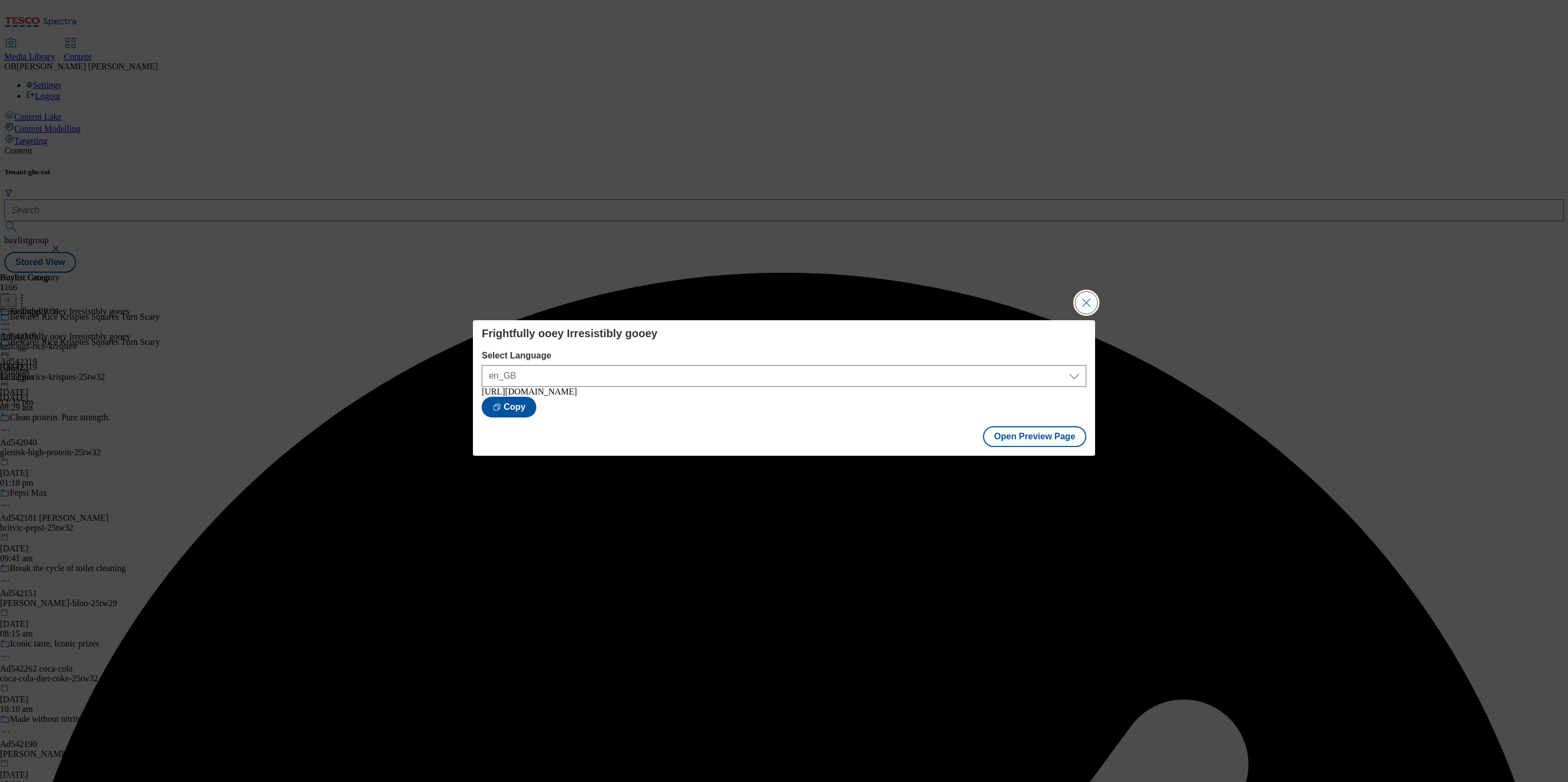
click at [1086, 301] on button "Close Modal" at bounding box center [1087, 303] width 22 height 22
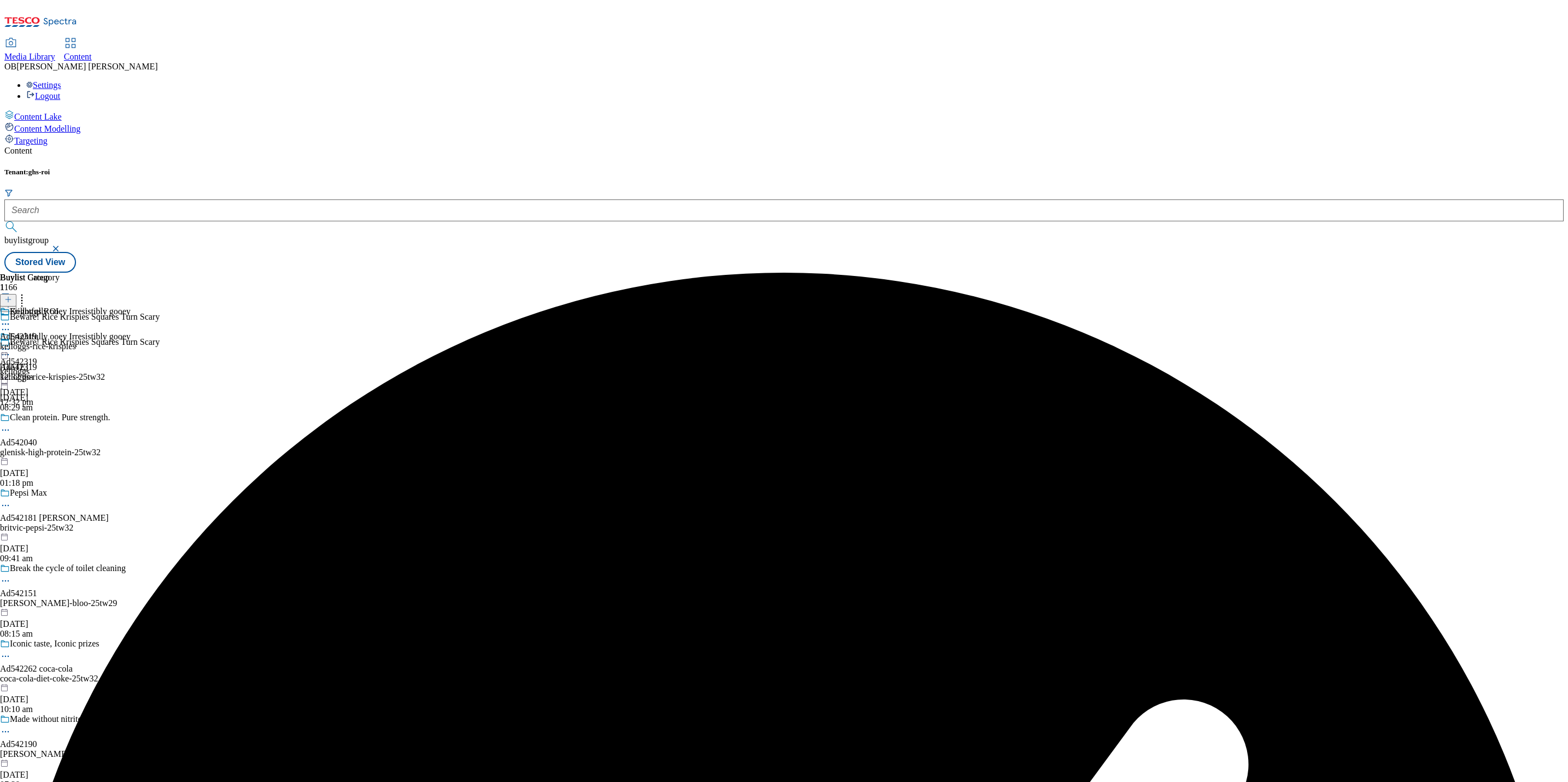
click at [11, 344] on icon at bounding box center [5, 349] width 11 height 11
click at [62, 453] on button "Publish" at bounding box center [42, 459] width 40 height 13
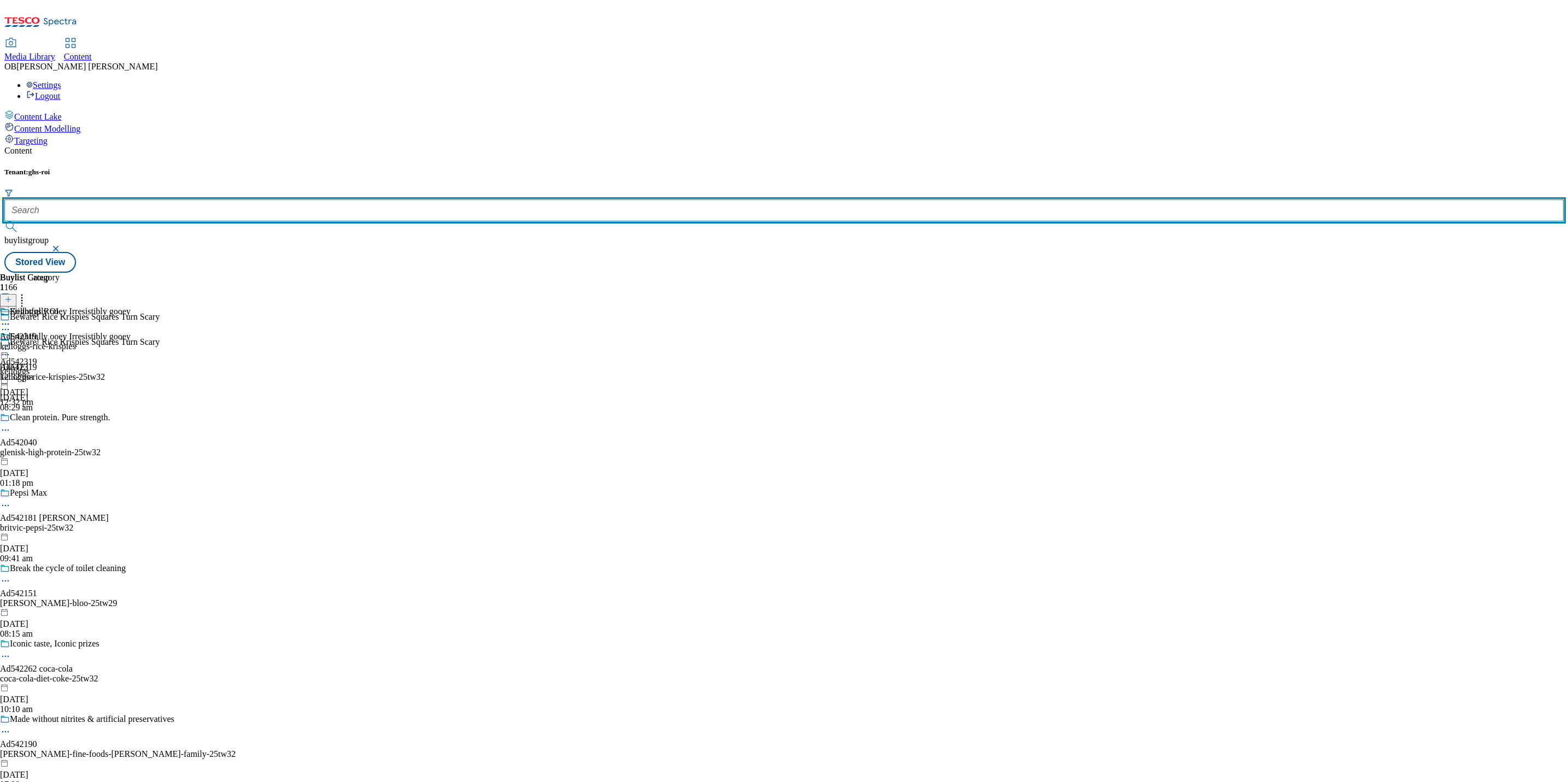
click at [254, 200] on input "text" at bounding box center [784, 211] width 1559 height 22
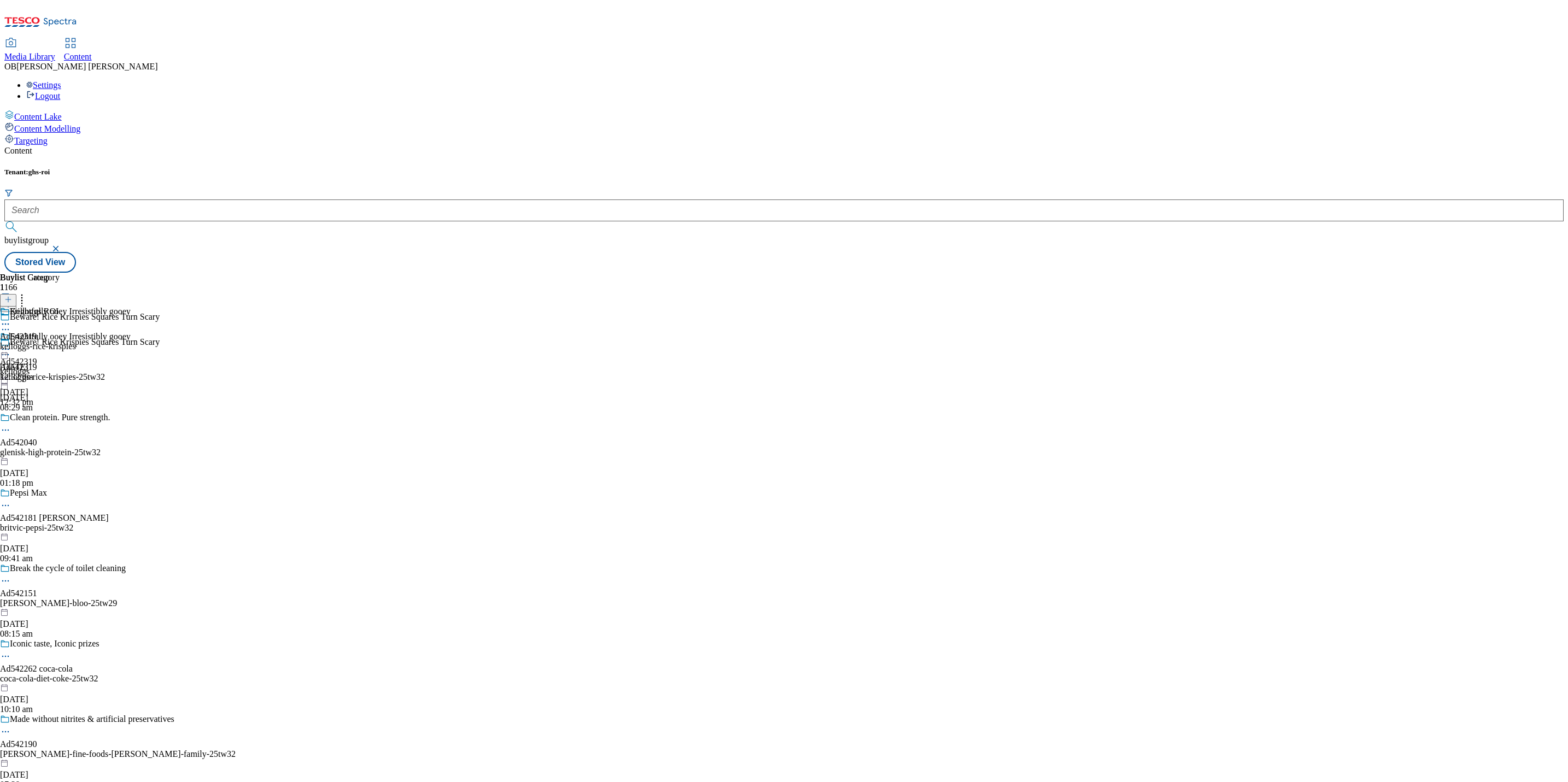
click at [62, 245] on button "button" at bounding box center [57, 248] width 11 height 7
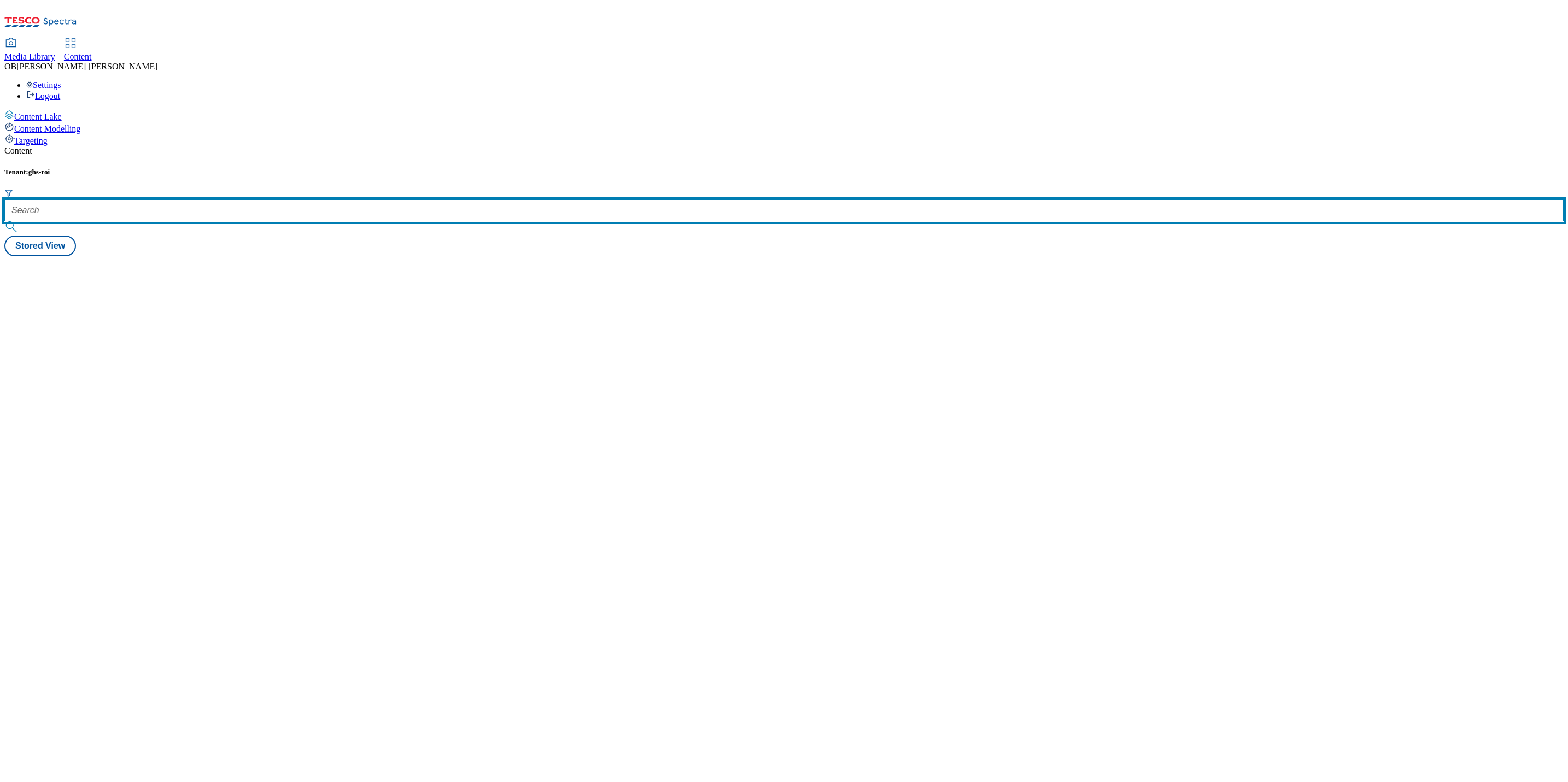
click at [265, 200] on input "text" at bounding box center [784, 211] width 1559 height 22
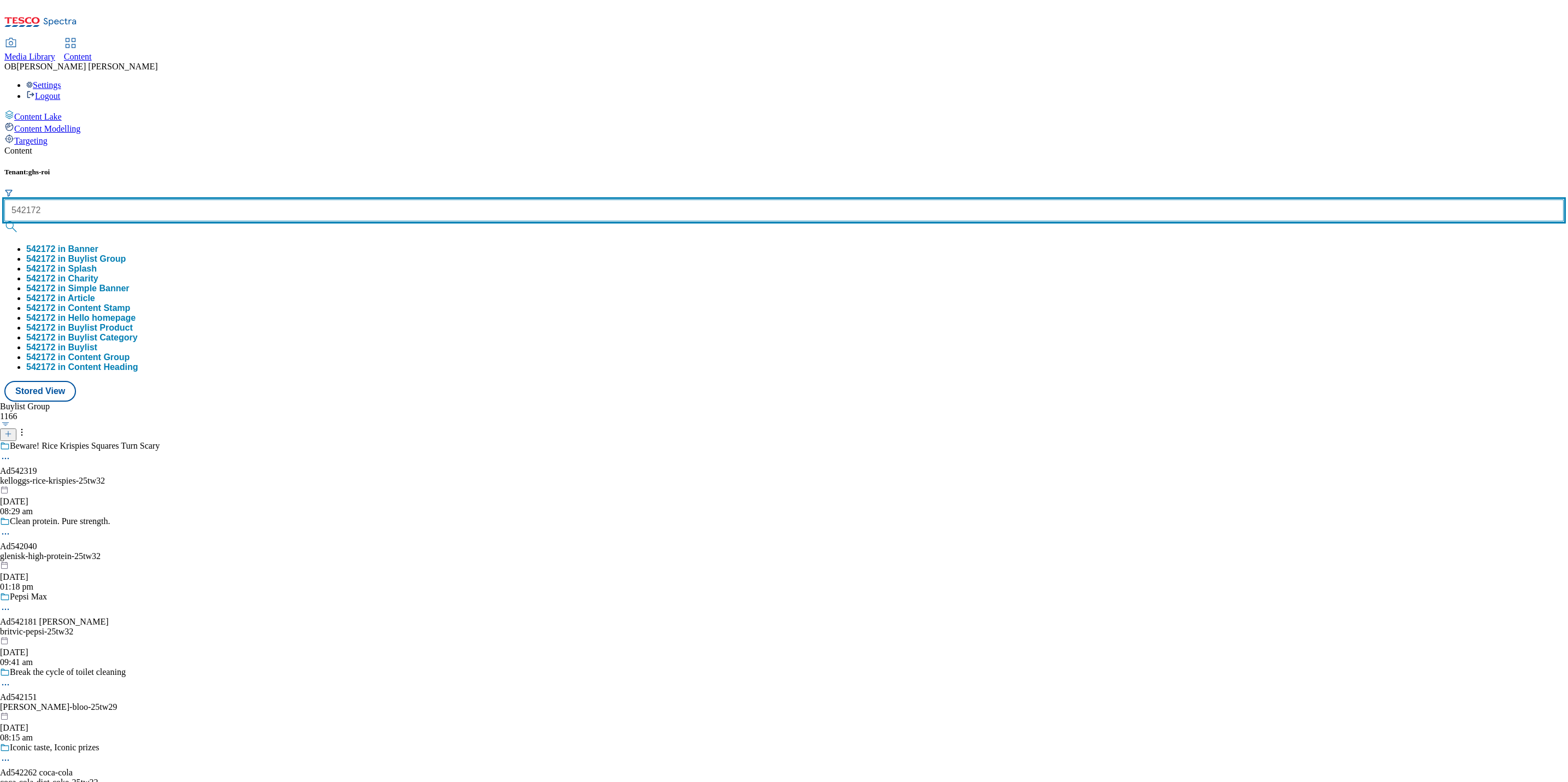
type input "542172"
click at [4, 222] on button "submit" at bounding box center [12, 227] width 15 height 11
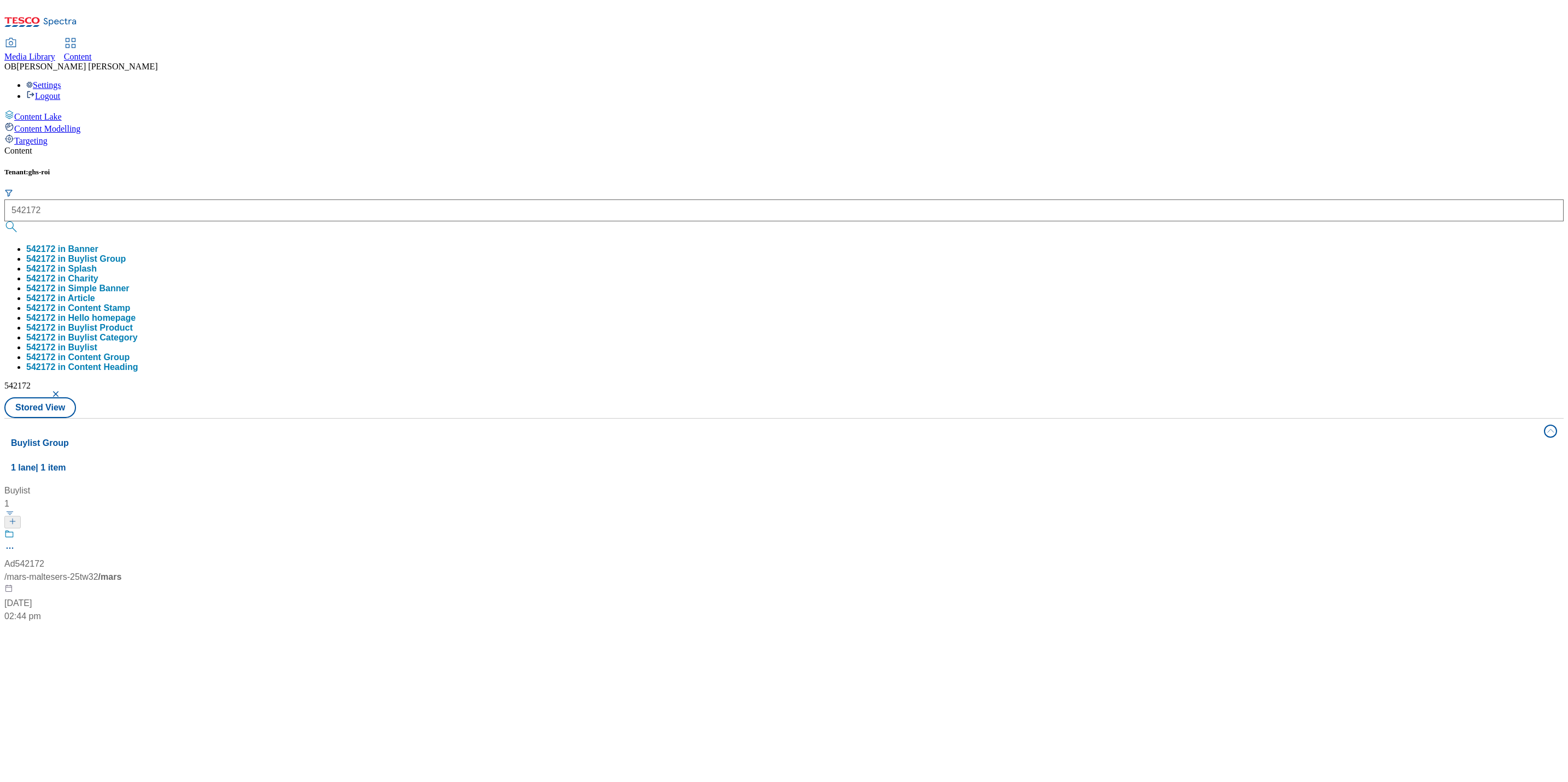
click at [507, 484] on div "Buylist 1 Ad542172 / mars-maltesers-25tw32 / mars 5 Sept 2025 02:44 pm" at bounding box center [784, 484] width 1546 height 0
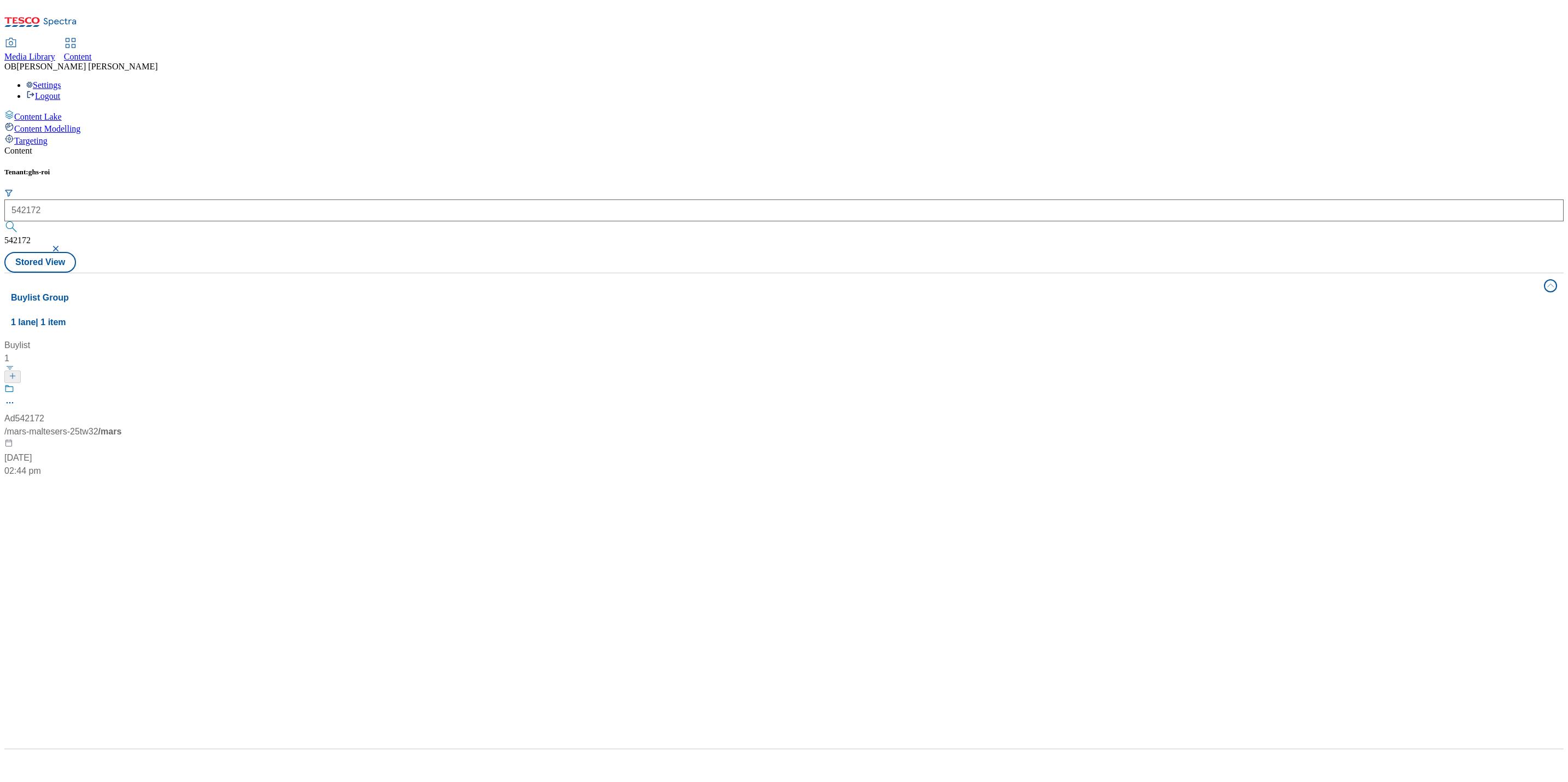
click at [141, 425] on div "/ mars-maltesers-25tw32 / mars" at bounding box center [72, 432] width 137 height 13
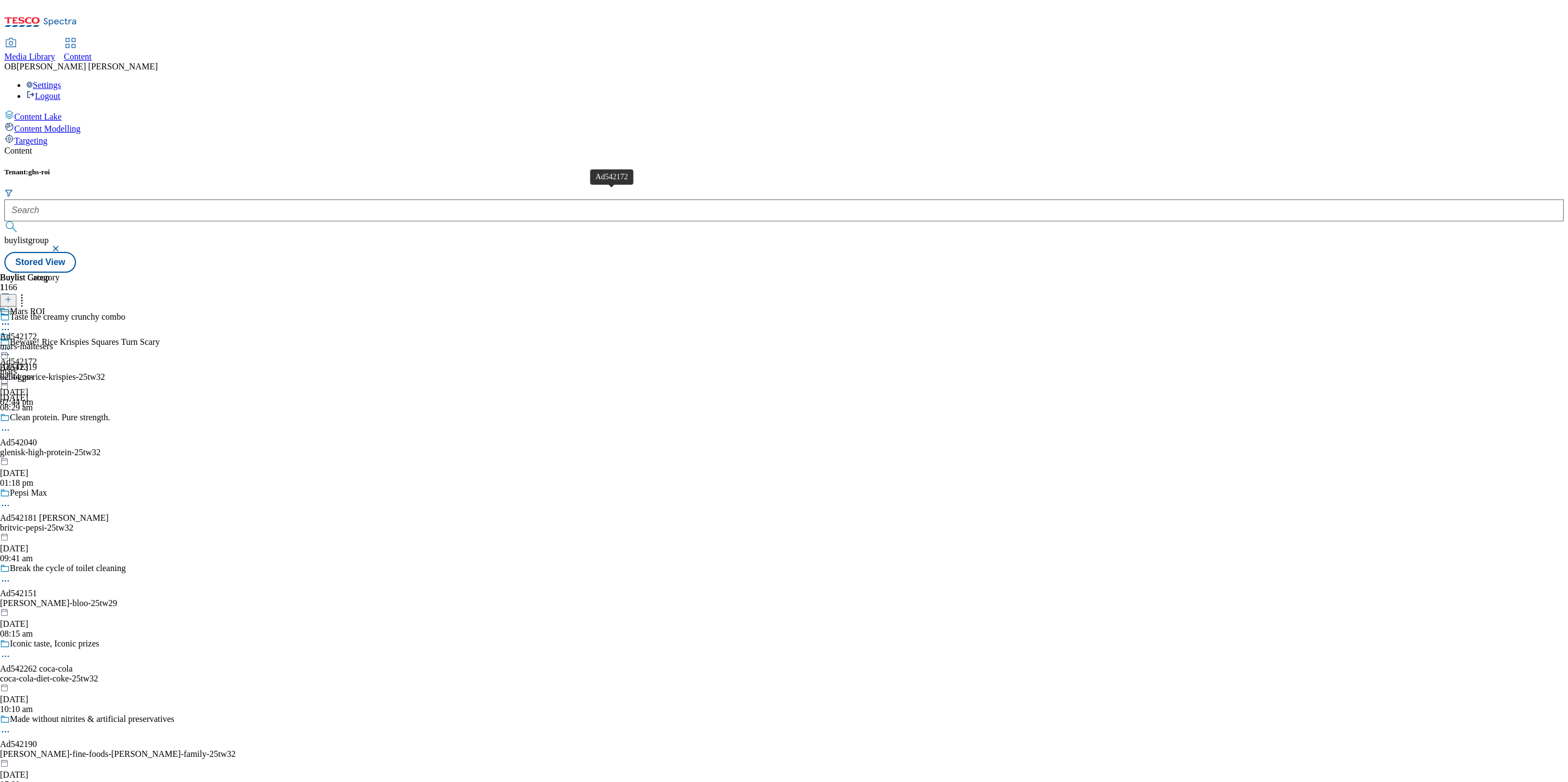
click at [37, 332] on div "Ad542172" at bounding box center [18, 337] width 37 height 10
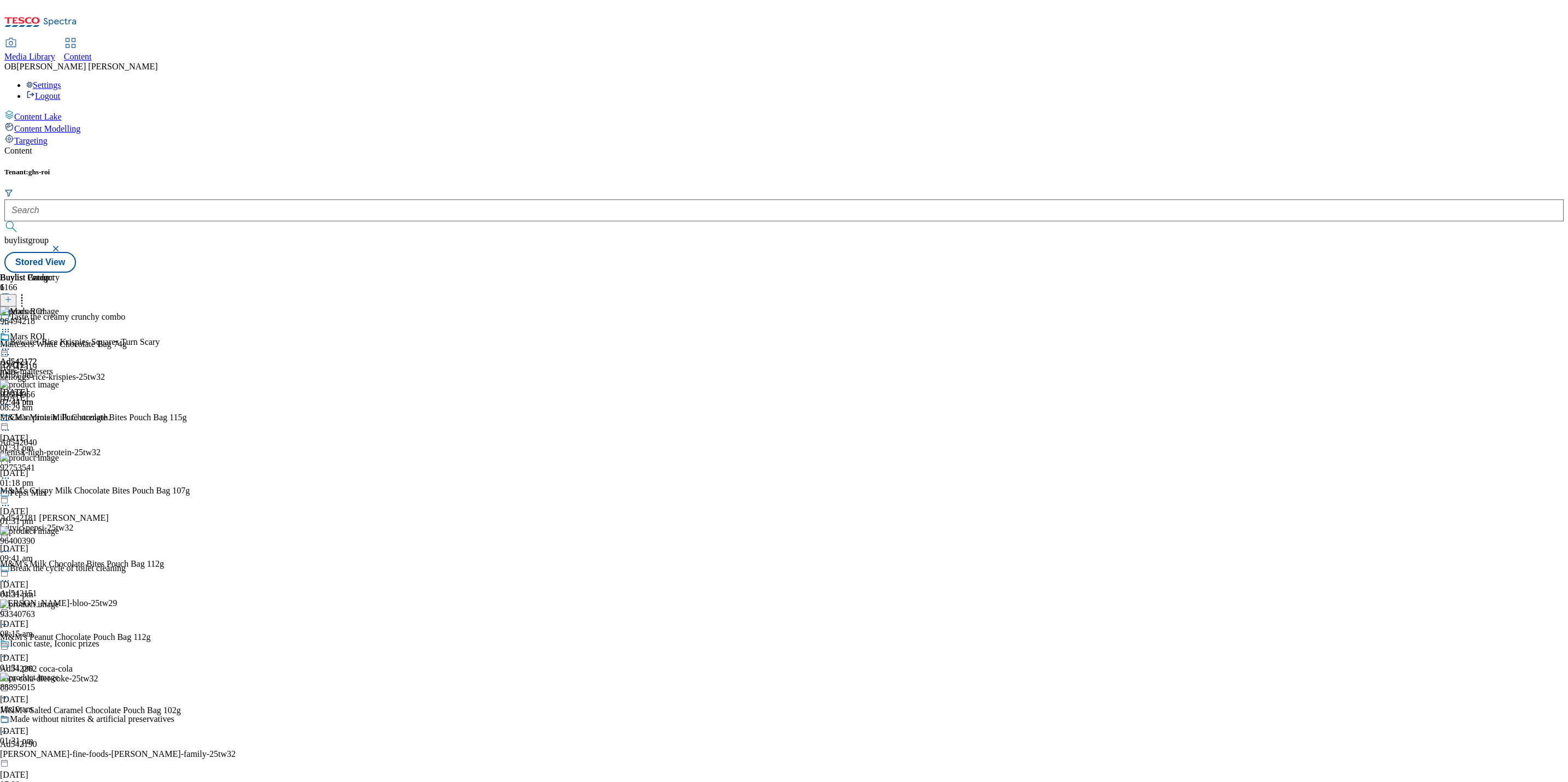
scroll to position [333, 0]
click at [11, 324] on icon at bounding box center [5, 330] width 11 height 11
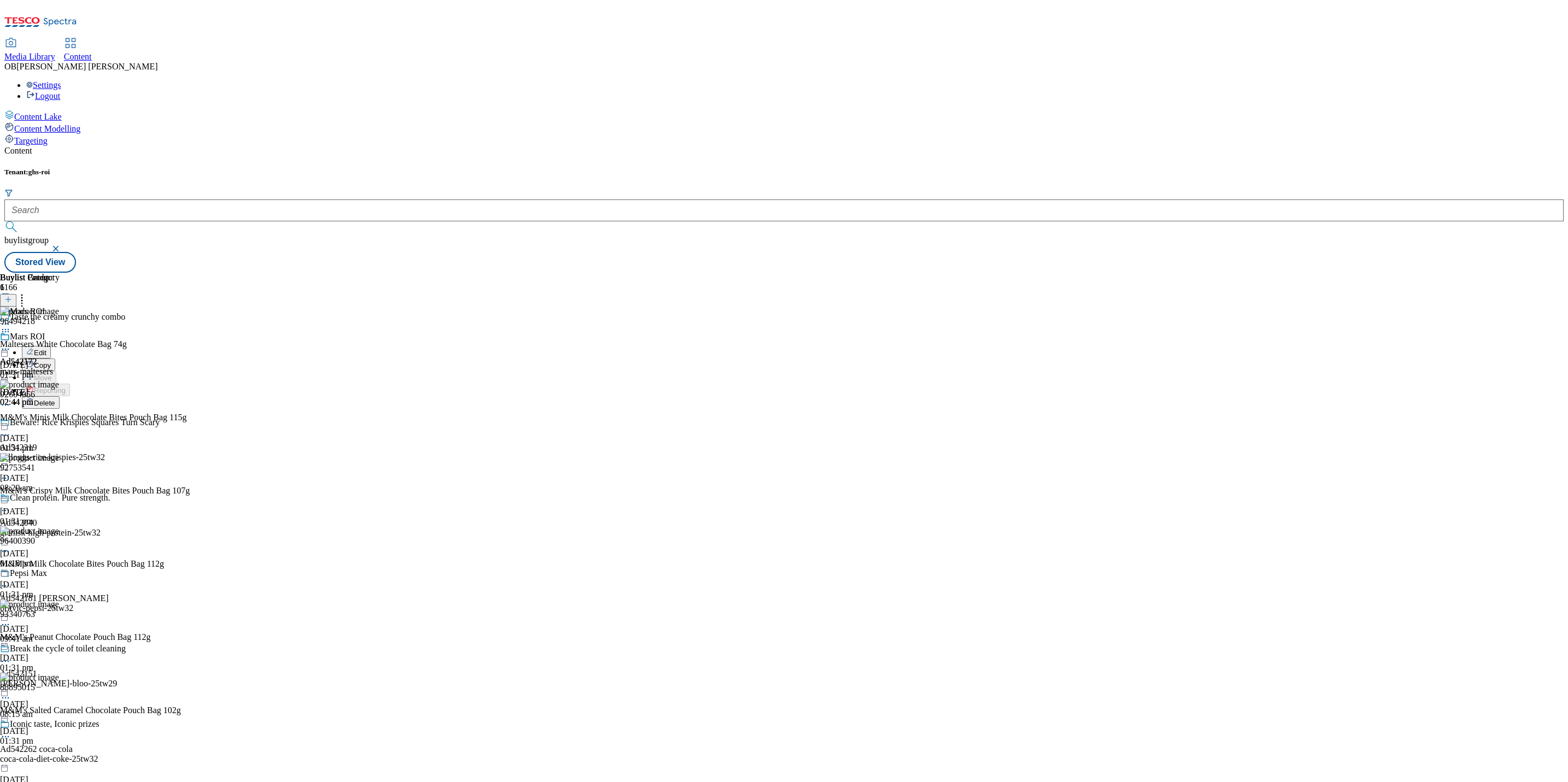
click at [51, 346] on button "Edit" at bounding box center [37, 352] width 29 height 13
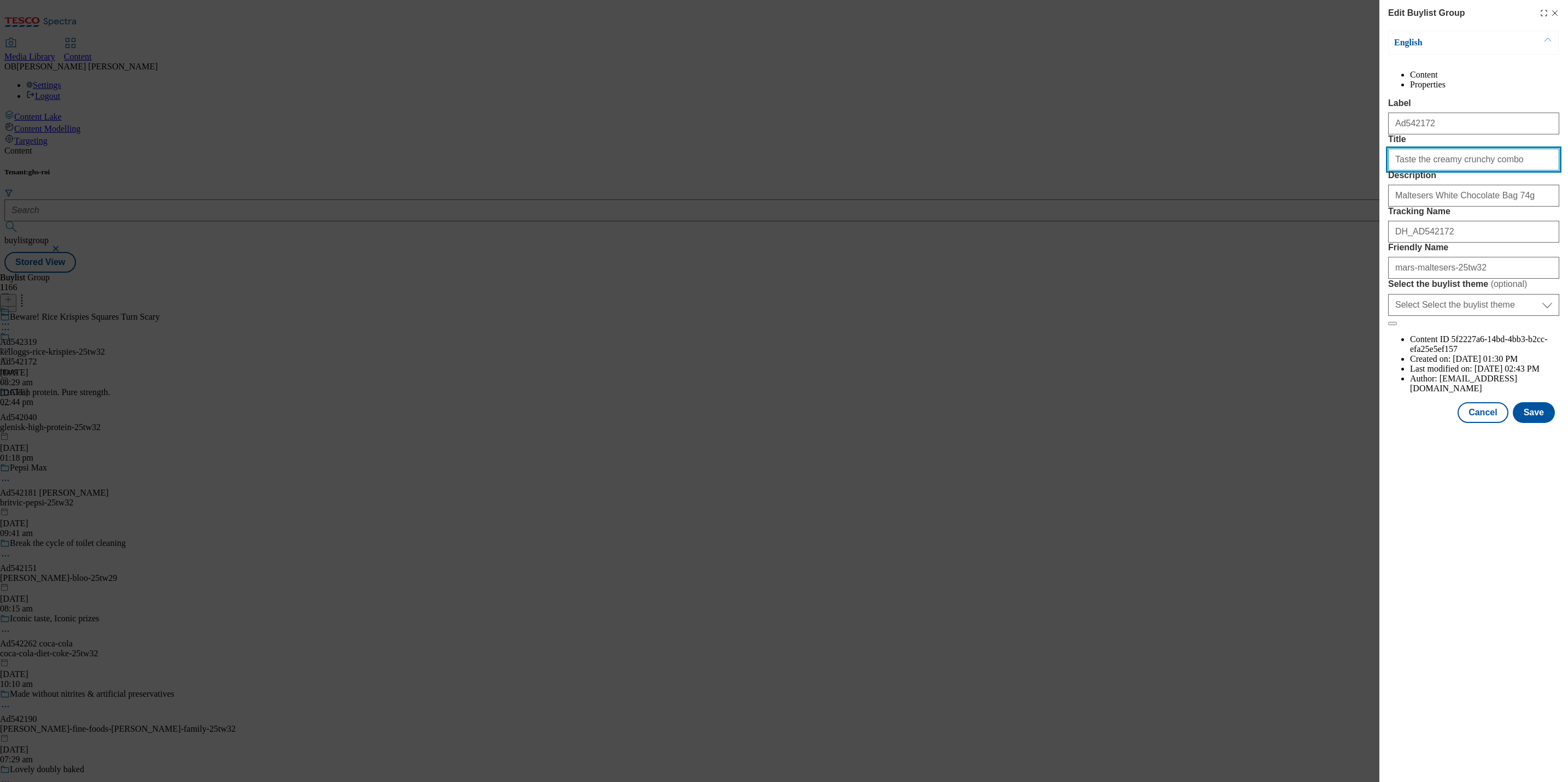
click at [1471, 170] on input "Taste the creamy crunchy combo" at bounding box center [1473, 159] width 171 height 22
paste input "NEW MALTESERS WHITE"
type input "NEW MALTESERS WHITE"
click at [1545, 423] on button "Save" at bounding box center [1533, 413] width 42 height 21
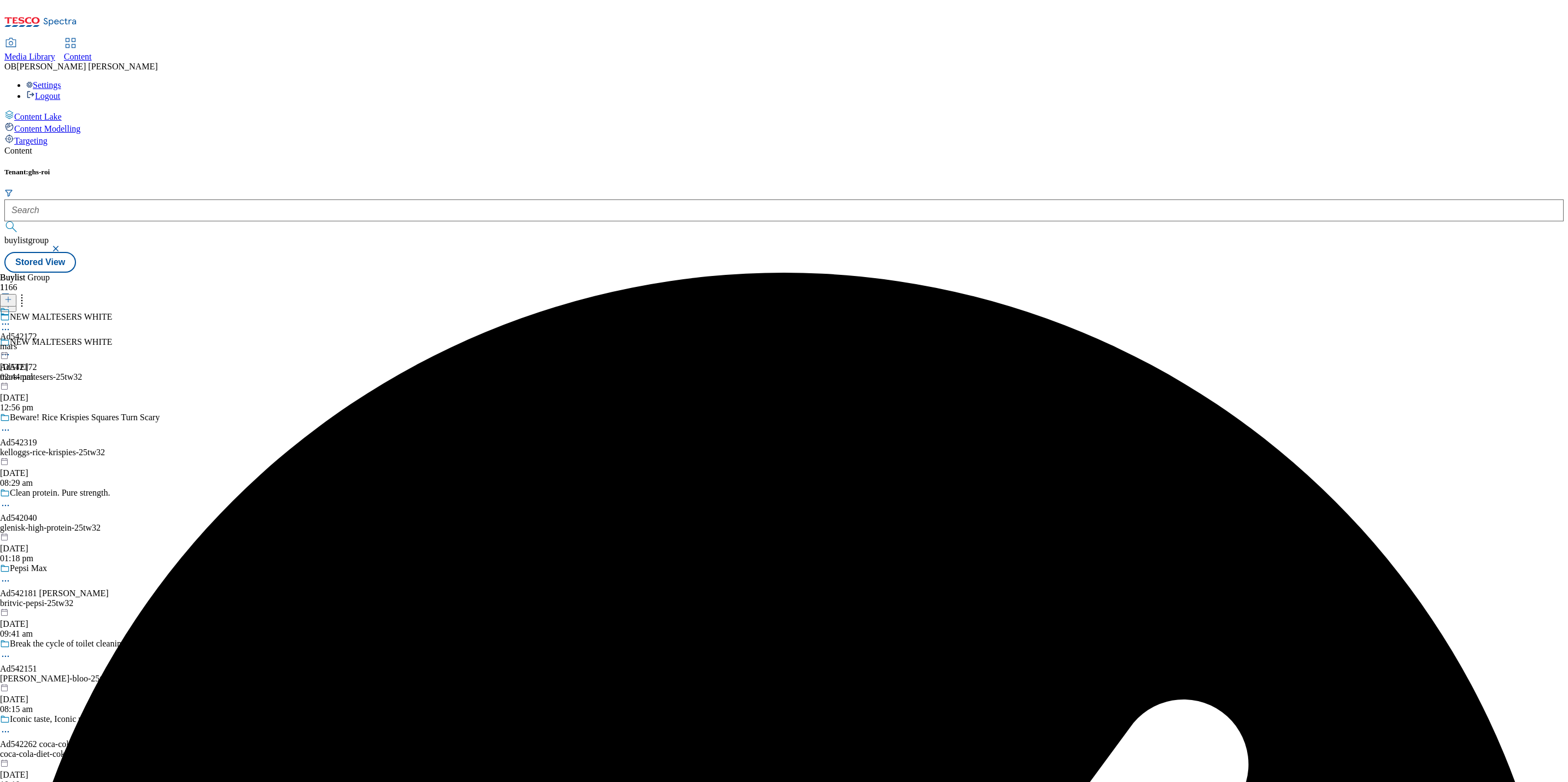
click at [37, 341] on div "mars" at bounding box center [18, 346] width 37 height 10
click at [60, 341] on div "mars-maltesers" at bounding box center [30, 346] width 60 height 10
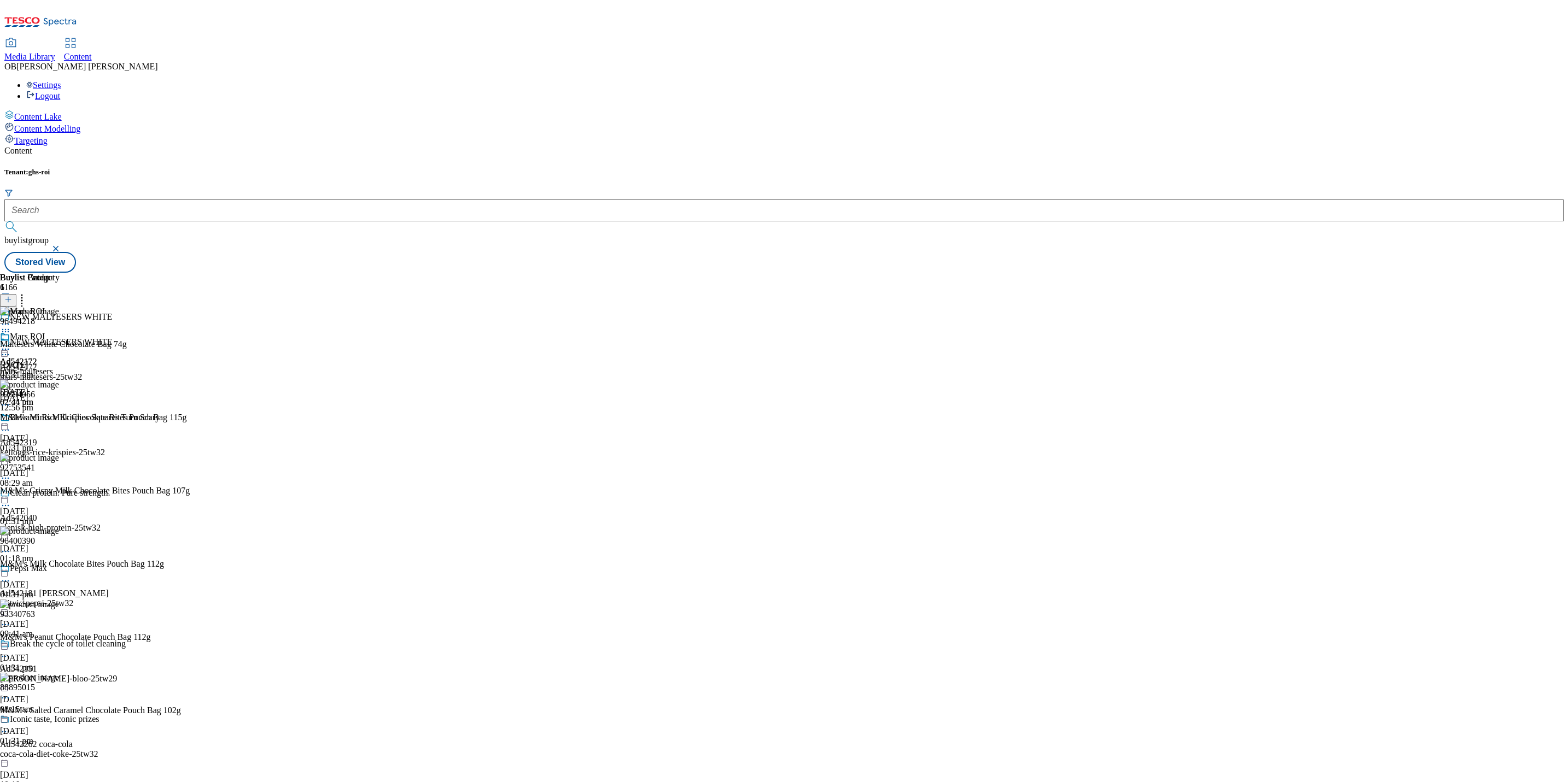
click at [11, 344] on icon at bounding box center [5, 349] width 11 height 11
click at [46, 368] on span "Edit" at bounding box center [40, 372] width 13 height 8
select select "tactical"
select select "supplier funded short term 1-3 weeks"
select select "dunnhumby"
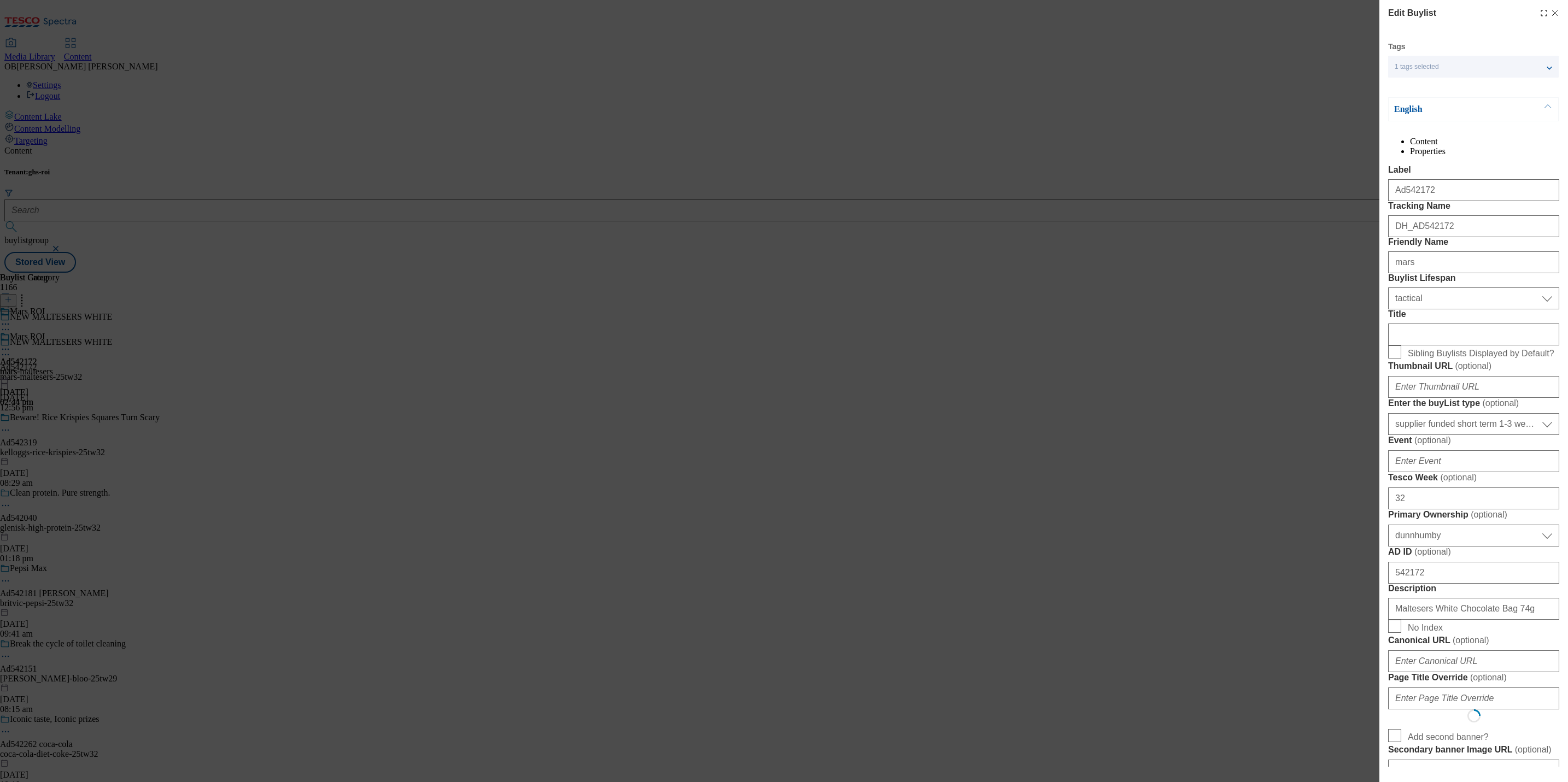
select select "Banner"
click at [1427, 346] on input "Title" at bounding box center [1473, 335] width 171 height 22
paste input "TASTE THE CREAMY CRUNCHY COMBO"
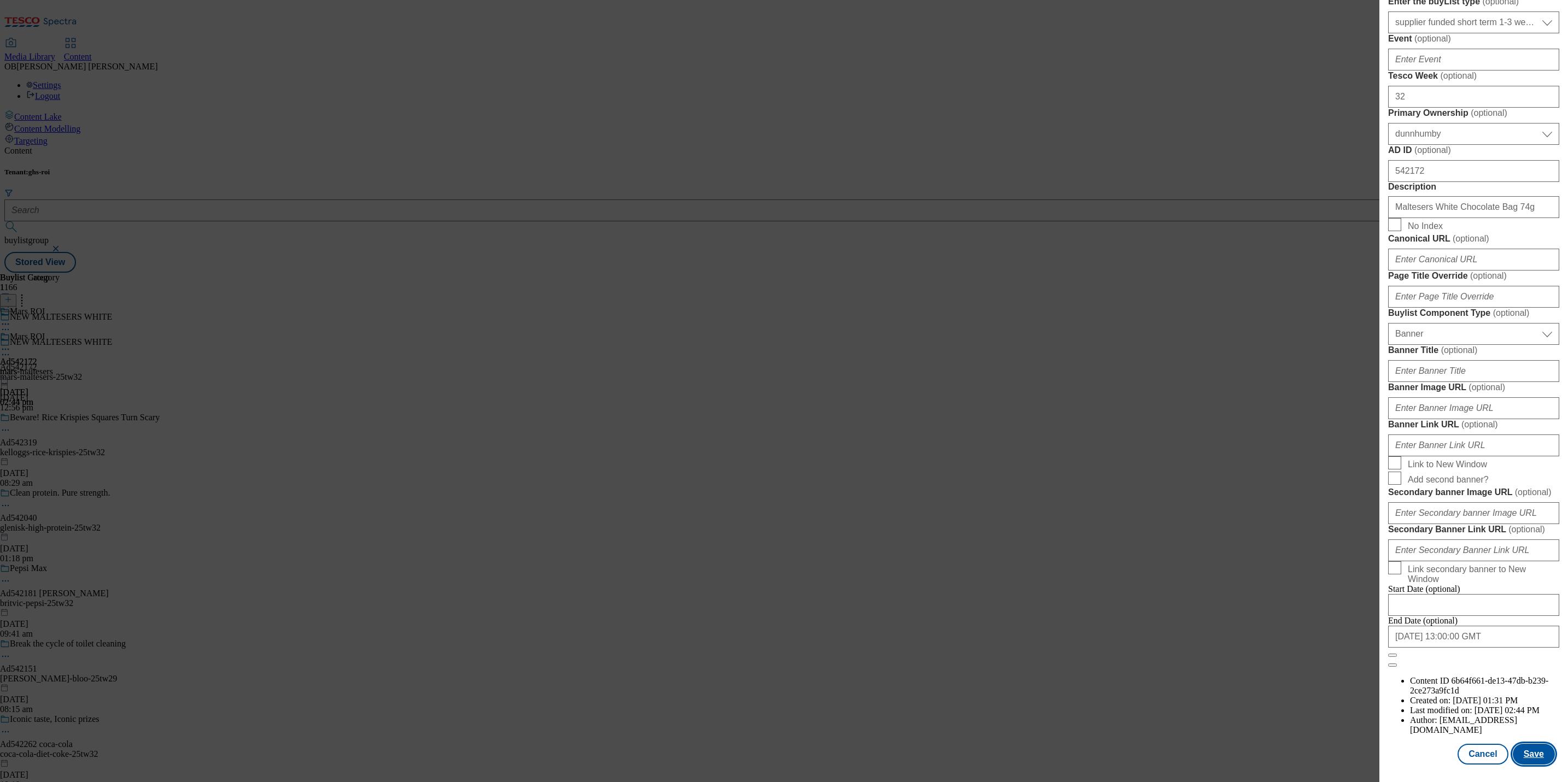
type input "TASTE THE CREAMY CRUNCHY COMBO"
click at [1533, 744] on button "Save" at bounding box center [1533, 754] width 42 height 21
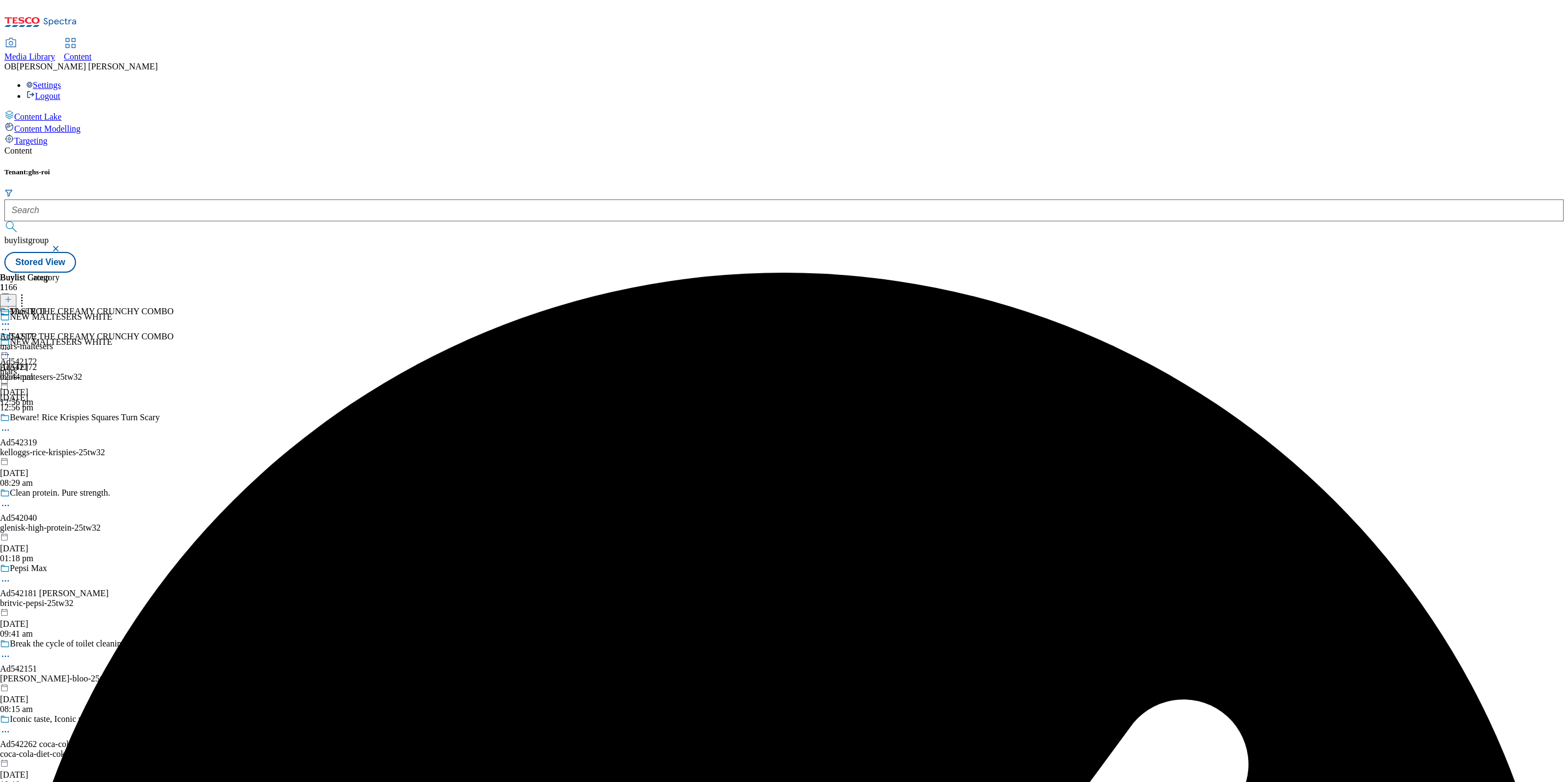
click at [11, 344] on icon at bounding box center [5, 349] width 11 height 11
click at [60, 419] on span "Preview" at bounding box center [47, 422] width 26 height 8
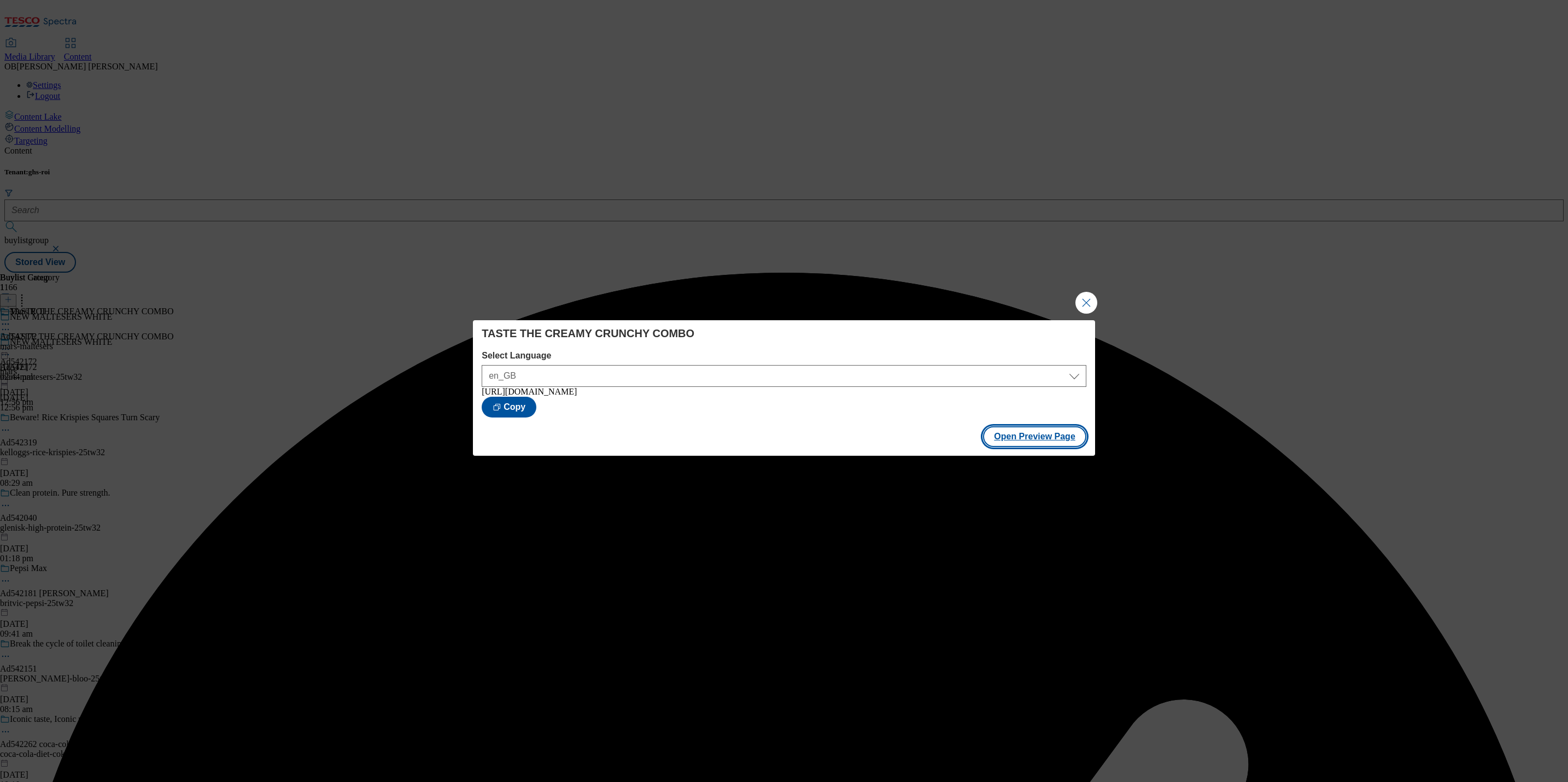
click at [1025, 439] on button "Open Preview Page" at bounding box center [1035, 437] width 103 height 21
click at [1087, 303] on button "Close Modal" at bounding box center [1087, 303] width 22 height 22
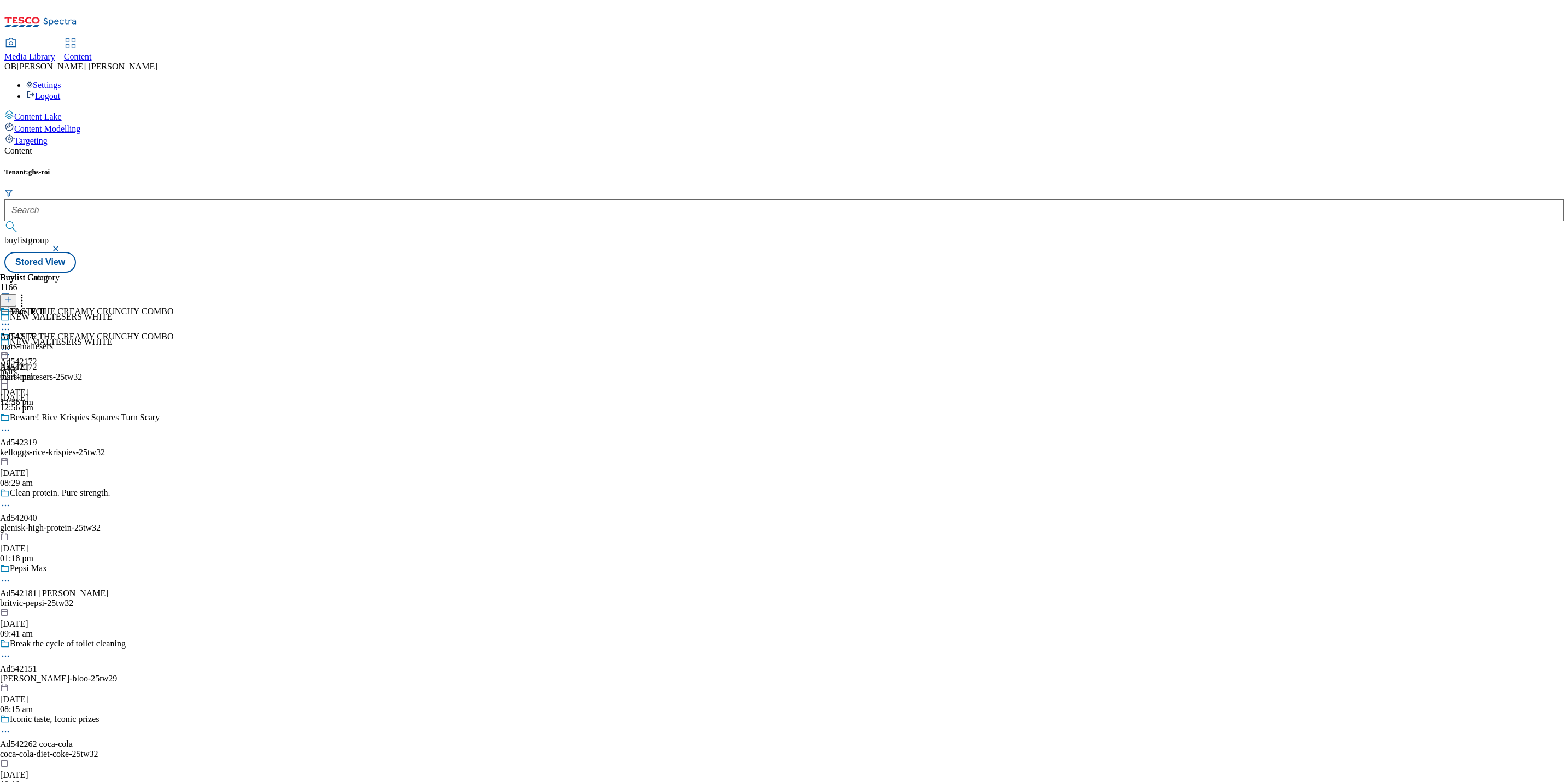
click at [11, 344] on icon at bounding box center [5, 349] width 11 height 11
click at [58, 456] on span "Publish" at bounding box center [46, 460] width 24 height 8
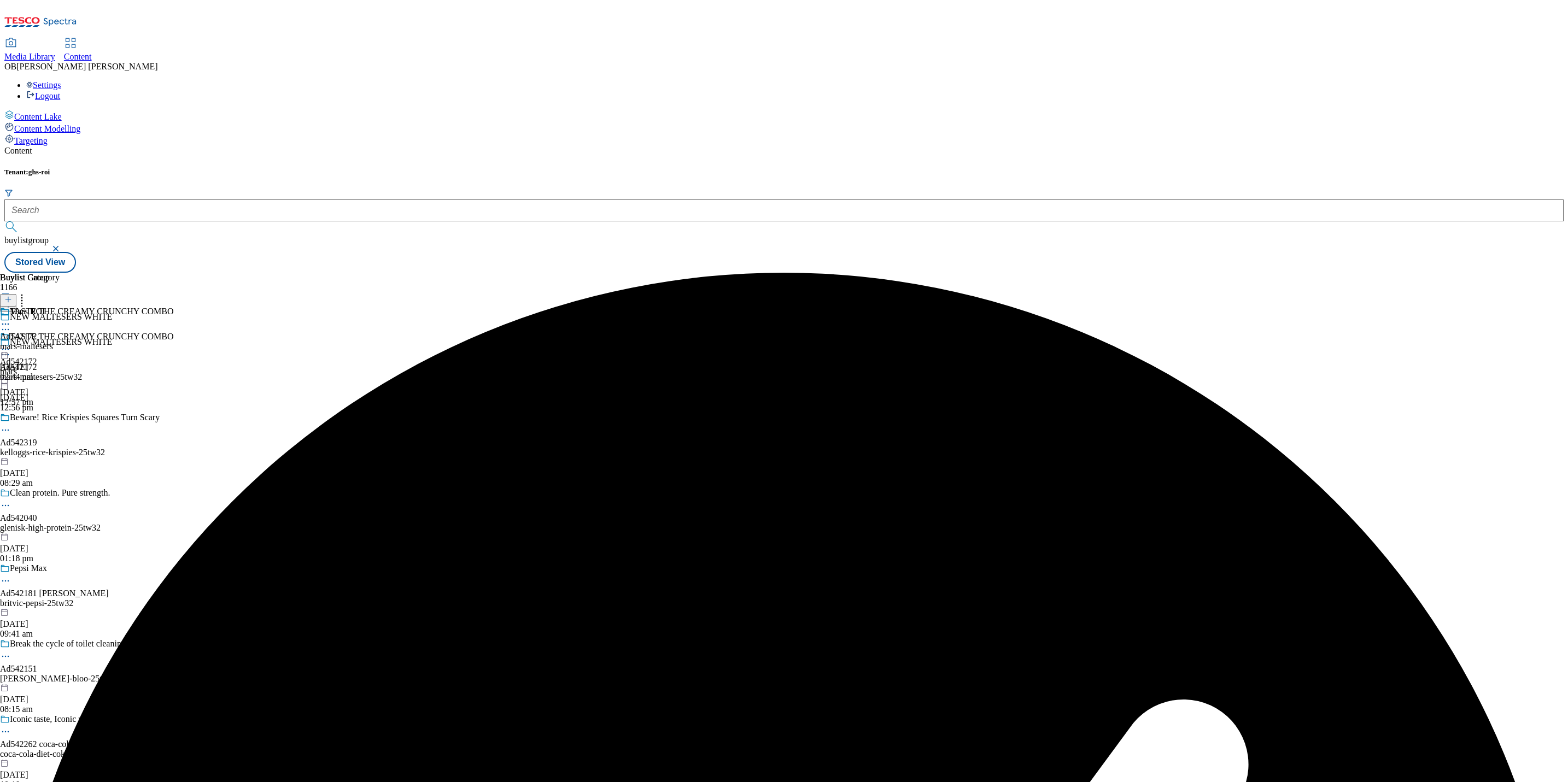
click at [37, 332] on div "Ad542172" at bounding box center [18, 337] width 37 height 10
